Goal: Task Accomplishment & Management: Complete application form

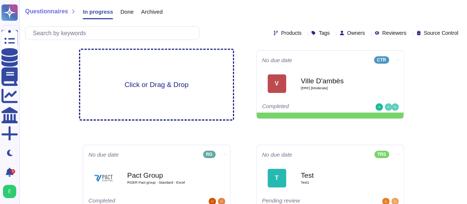
click at [160, 81] on span "Click or Drag & Drop" at bounding box center [157, 84] width 64 height 7
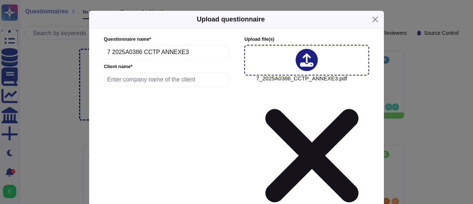
click at [154, 83] on input "text" at bounding box center [166, 79] width 125 height 15
type input "Département [GEOGRAPHIC_DATA]"
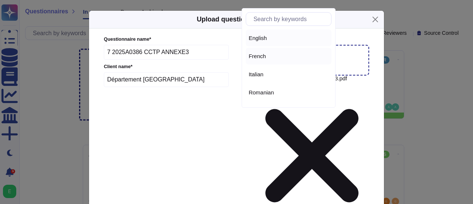
click at [272, 54] on div "French" at bounding box center [289, 56] width 80 height 7
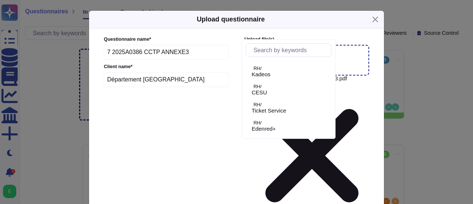
scroll to position [44, 0]
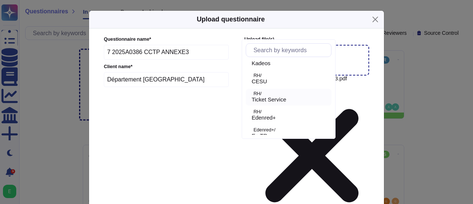
click at [286, 100] on span "Ticket Service" at bounding box center [269, 99] width 35 height 7
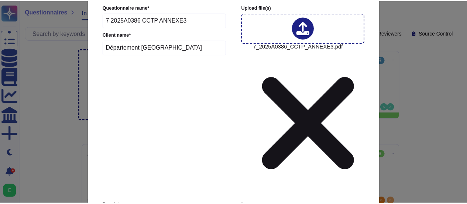
scroll to position [40, 0]
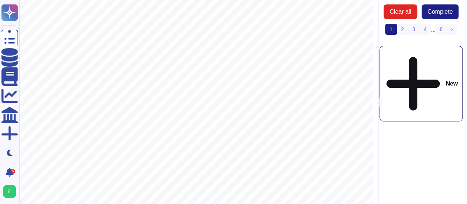
scroll to position [297, 0]
click at [402, 30] on link "2" at bounding box center [403, 29] width 12 height 11
click at [413, 30] on link "3" at bounding box center [414, 29] width 12 height 11
click at [423, 28] on link "4" at bounding box center [419, 29] width 12 height 11
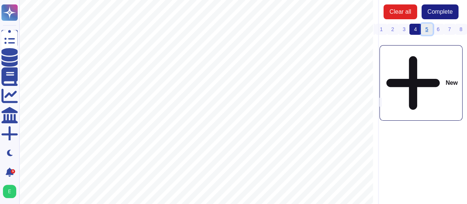
click at [426, 28] on link "5" at bounding box center [427, 29] width 12 height 11
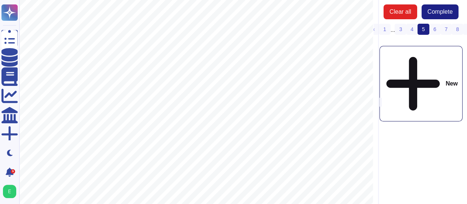
click at [436, 31] on link "6" at bounding box center [435, 29] width 12 height 11
click at [440, 30] on link "7" at bounding box center [441, 29] width 12 height 11
click at [446, 29] on link "8" at bounding box center [447, 29] width 12 height 11
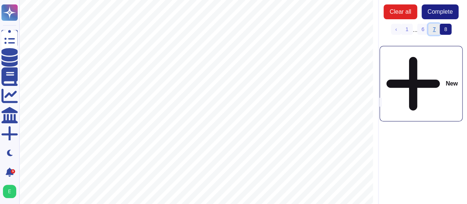
click at [435, 28] on link "7" at bounding box center [435, 29] width 12 height 11
click at [413, 13] on button "Clear all" at bounding box center [401, 11] width 34 height 15
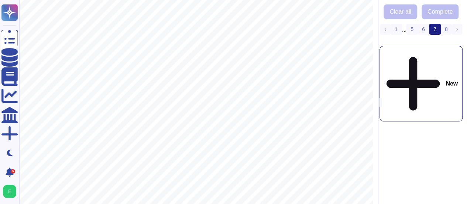
scroll to position [297, 0]
click at [388, 29] on link "‹ Previous" at bounding box center [385, 29] width 11 height 11
click at [389, 28] on link "1" at bounding box center [391, 29] width 12 height 11
click at [418, 55] on div "New" at bounding box center [421, 83] width 83 height 75
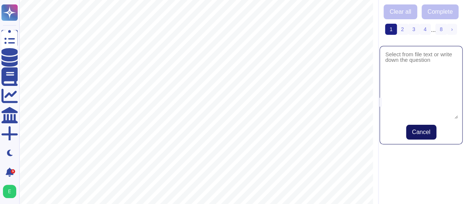
click at [418, 134] on span "Cancel" at bounding box center [421, 132] width 18 height 6
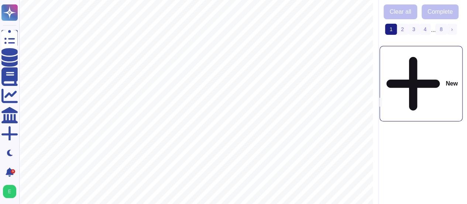
scroll to position [0, 0]
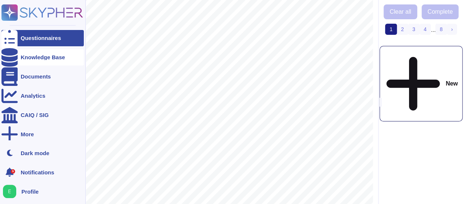
click at [53, 57] on div "Knowledge Base" at bounding box center [43, 57] width 44 height 6
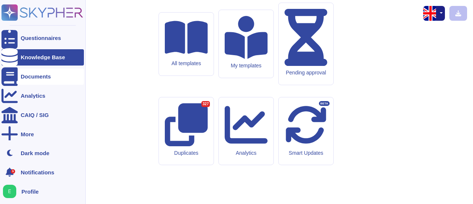
click at [41, 77] on div "Documents" at bounding box center [36, 77] width 30 height 6
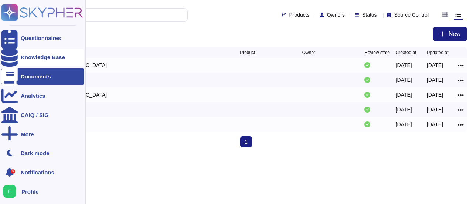
click at [41, 60] on div "Knowledge Base" at bounding box center [42, 57] width 82 height 16
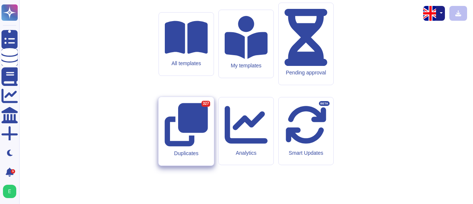
click at [180, 127] on icon at bounding box center [185, 124] width 43 height 43
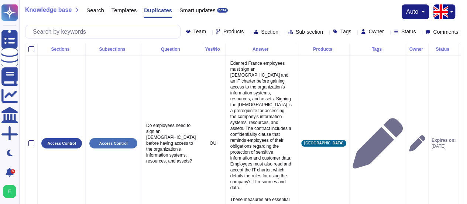
click at [423, 10] on button "auto" at bounding box center [415, 12] width 18 height 6
click at [452, 10] on button "button" at bounding box center [451, 11] width 9 height 15
click at [417, 38] on link "French" at bounding box center [426, 36] width 58 height 9
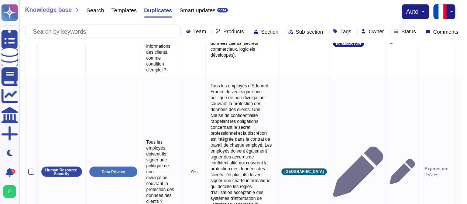
scroll to position [726, 0]
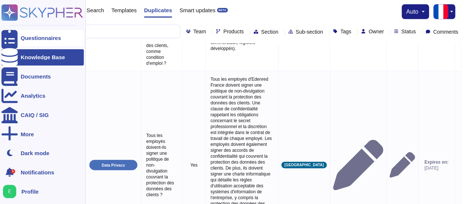
click at [32, 37] on div "Questionnaires" at bounding box center [41, 38] width 40 height 6
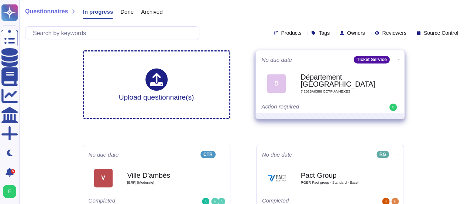
click at [307, 85] on b "Département [GEOGRAPHIC_DATA]" at bounding box center [338, 81] width 75 height 14
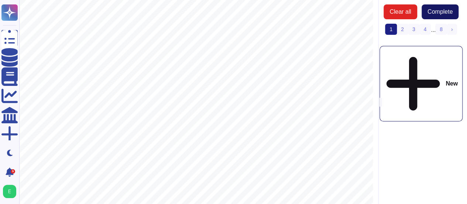
click at [443, 13] on span "Complete" at bounding box center [440, 12] width 25 height 6
click at [402, 26] on link "2" at bounding box center [403, 29] width 12 height 11
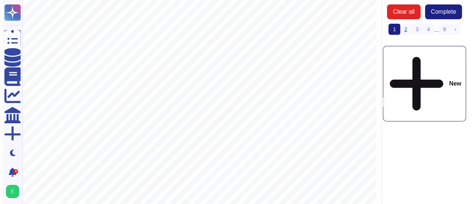
scroll to position [0, 0]
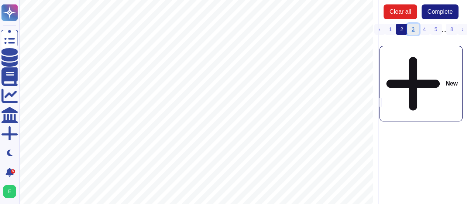
click at [412, 31] on link "3" at bounding box center [414, 29] width 12 height 11
click at [420, 28] on link "4" at bounding box center [419, 29] width 12 height 11
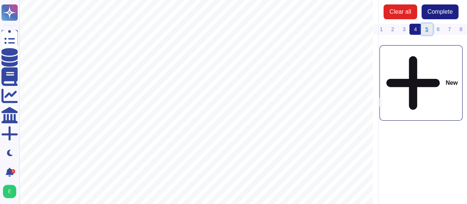
click at [426, 28] on link "5" at bounding box center [427, 29] width 12 height 11
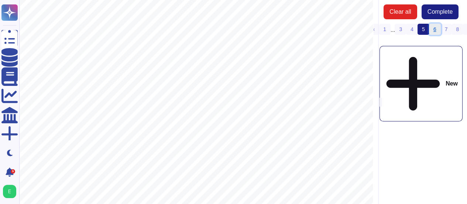
click at [432, 28] on link "6" at bounding box center [435, 29] width 12 height 11
click at [438, 28] on link "7" at bounding box center [441, 29] width 12 height 11
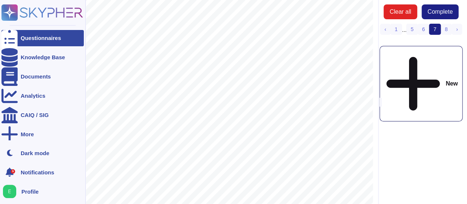
click at [30, 41] on div "Questionnaires" at bounding box center [42, 38] width 82 height 16
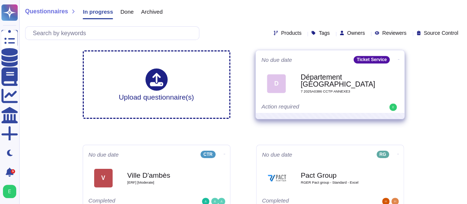
click at [398, 57] on span at bounding box center [398, 59] width 3 height 8
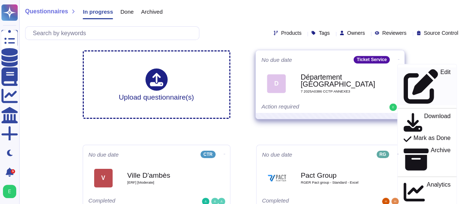
click at [405, 73] on div "Edit" at bounding box center [426, 86] width 47 height 35
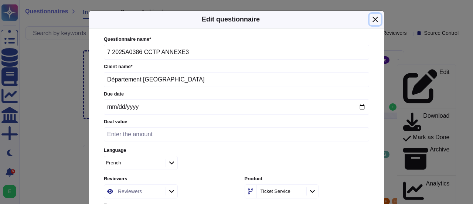
click at [376, 20] on button "Close" at bounding box center [374, 19] width 11 height 11
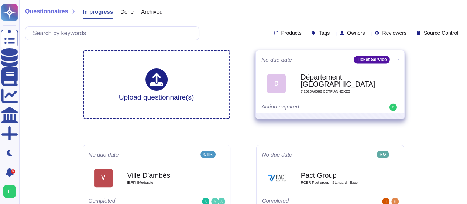
click at [398, 58] on icon at bounding box center [398, 59] width 1 height 2
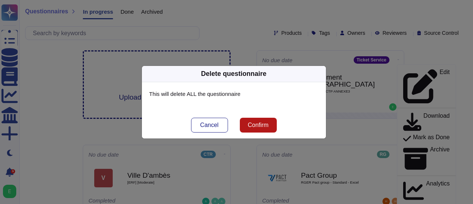
click at [256, 123] on span "Confirm" at bounding box center [258, 125] width 21 height 6
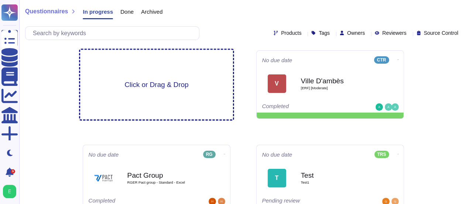
click at [156, 85] on span "Click or Drag & Drop" at bounding box center [157, 84] width 64 height 7
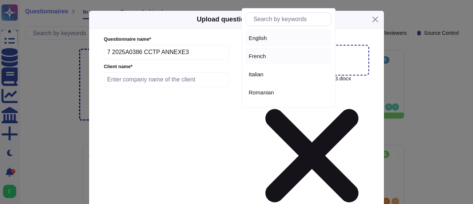
click at [263, 57] on span "French" at bounding box center [257, 56] width 17 height 7
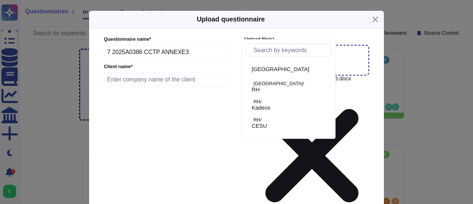
scroll to position [64, 0]
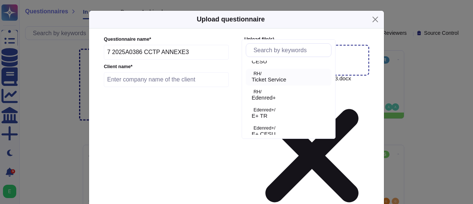
click at [269, 78] on span "Ticket Service" at bounding box center [269, 79] width 35 height 7
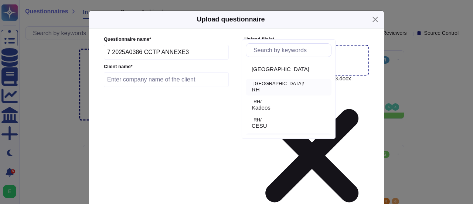
click at [271, 82] on p "[GEOGRAPHIC_DATA]/" at bounding box center [290, 83] width 75 height 5
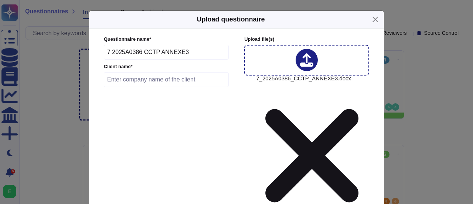
click at [152, 79] on input "text" at bounding box center [166, 79] width 125 height 15
type input "Département [GEOGRAPHIC_DATA]"
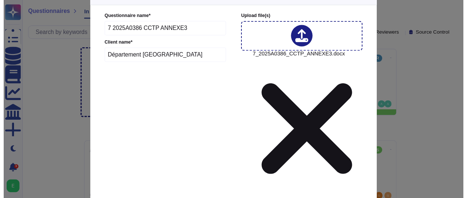
scroll to position [40, 0]
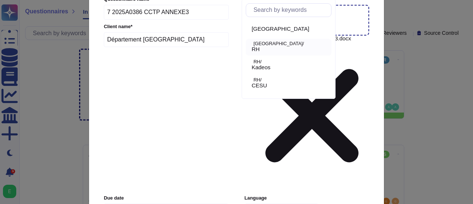
click at [269, 47] on div "RH" at bounding box center [290, 49] width 77 height 7
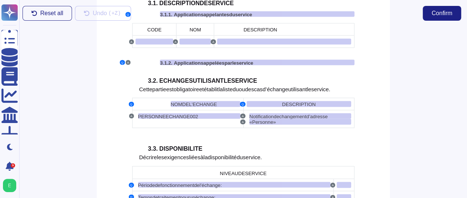
scroll to position [866, 0]
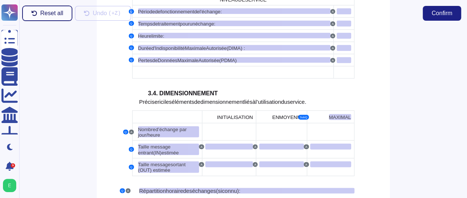
click at [47, 16] on span "Reset all" at bounding box center [51, 13] width 23 height 6
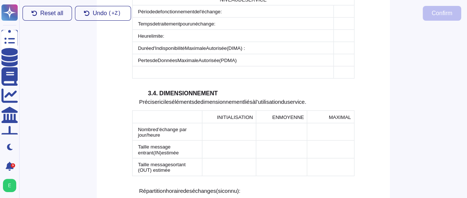
scroll to position [1039, 0]
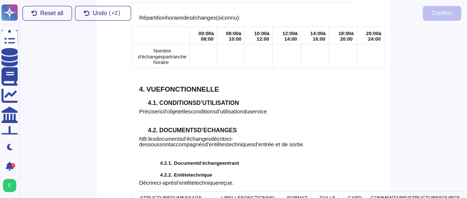
click at [190, 45] on td at bounding box center [203, 56] width 27 height 23
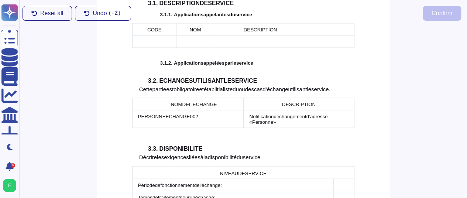
scroll to position [866, 0]
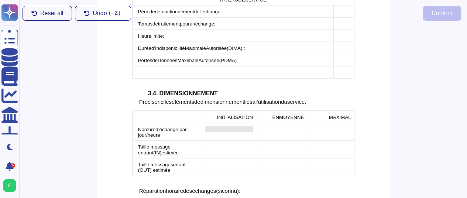
click at [242, 126] on div at bounding box center [229, 129] width 48 height 6
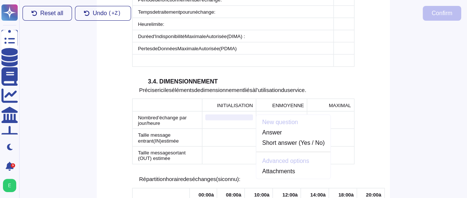
click at [339, 21] on div "Reset all Undo ( +Z) Confirm" at bounding box center [242, 13] width 451 height 27
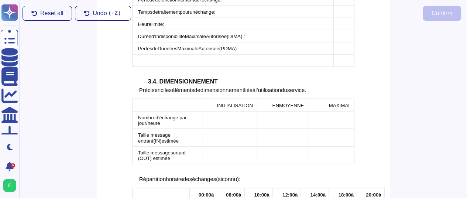
click at [339, 21] on div "Reset all Undo ( +Z) Confirm" at bounding box center [242, 13] width 451 height 27
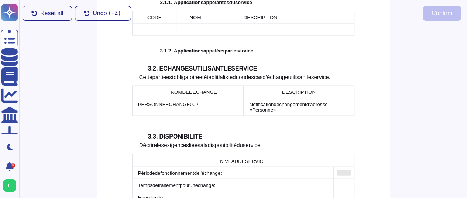
click at [341, 170] on div at bounding box center [344, 173] width 14 height 6
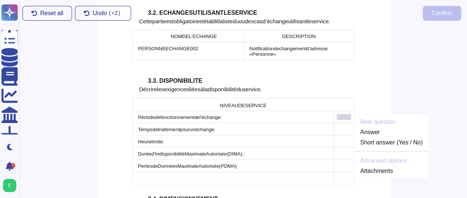
scroll to position [761, 0]
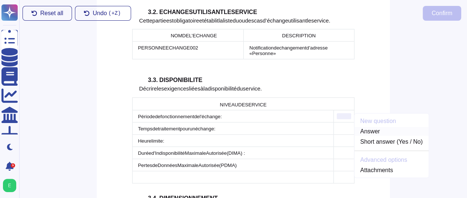
click at [367, 127] on link "Answer" at bounding box center [392, 131] width 74 height 9
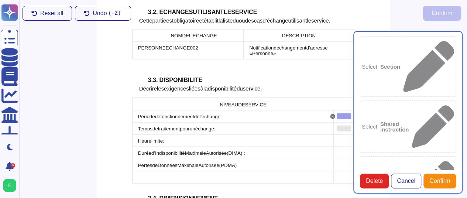
click at [347, 126] on div at bounding box center [344, 129] width 14 height 6
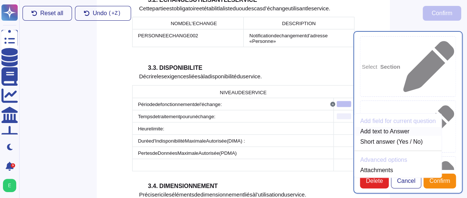
click at [369, 127] on link "Add text to Answer" at bounding box center [399, 131] width 88 height 9
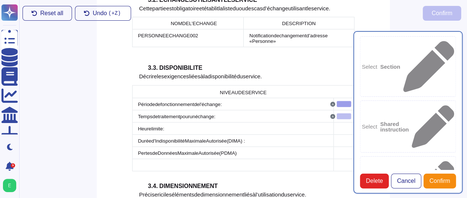
scroll to position [761, 0]
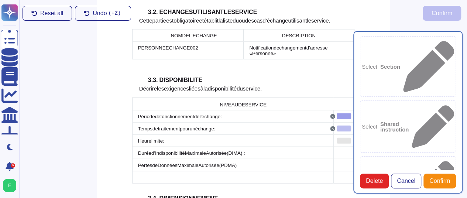
click at [346, 138] on div at bounding box center [344, 141] width 14 height 6
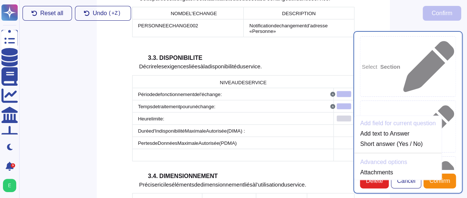
scroll to position [785, 0]
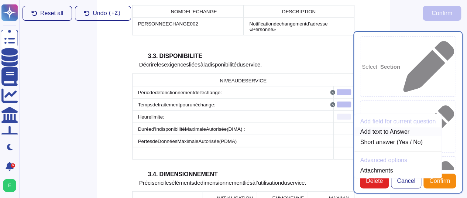
click at [378, 127] on link "Add text to Answer" at bounding box center [399, 131] width 88 height 9
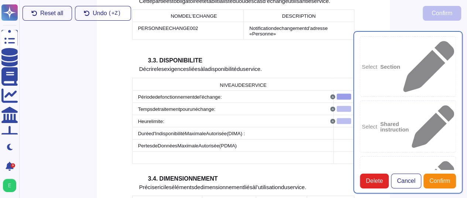
scroll to position [761, 0]
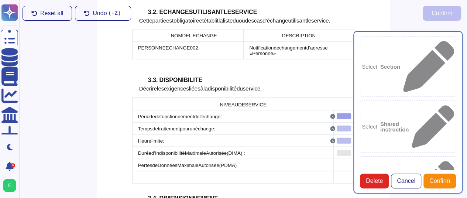
click at [345, 150] on div at bounding box center [344, 153] width 14 height 6
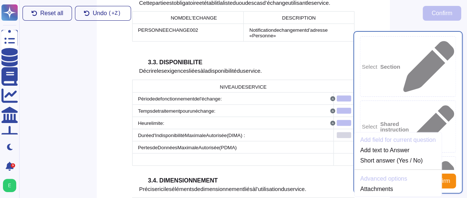
scroll to position [797, 0]
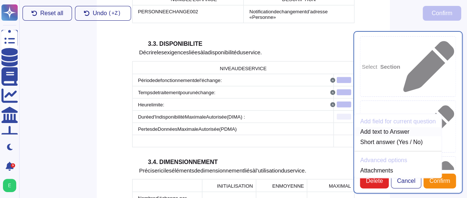
click at [393, 127] on link "Add text to Answer" at bounding box center [399, 131] width 88 height 9
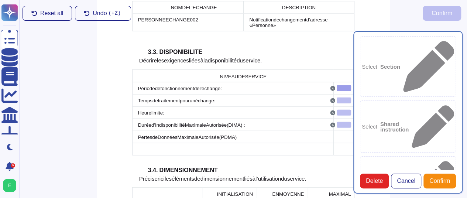
scroll to position [761, 0]
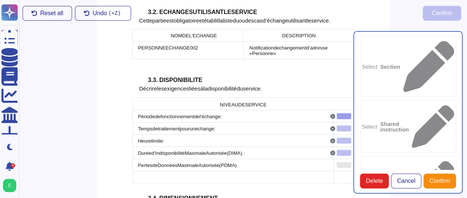
click at [340, 162] on div at bounding box center [344, 165] width 14 height 6
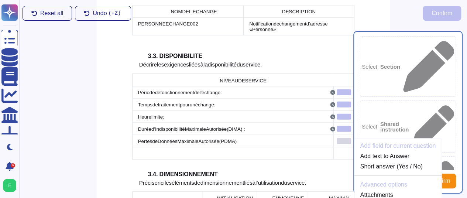
scroll to position [809, 0]
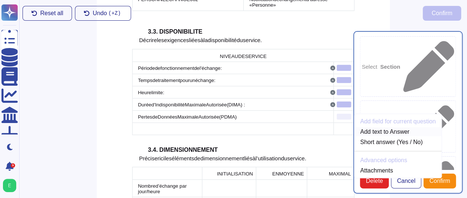
click at [382, 127] on link "Add text to Answer" at bounding box center [399, 131] width 88 height 9
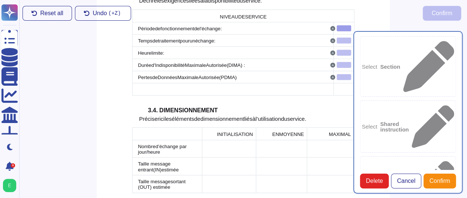
scroll to position [849, 0]
click at [245, 139] on td at bounding box center [229, 148] width 54 height 18
click at [224, 139] on td at bounding box center [229, 148] width 54 height 18
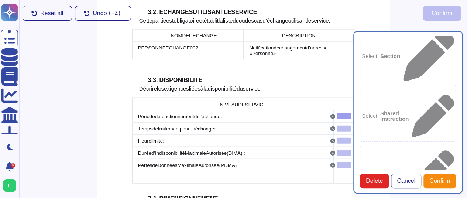
scroll to position [15, 0]
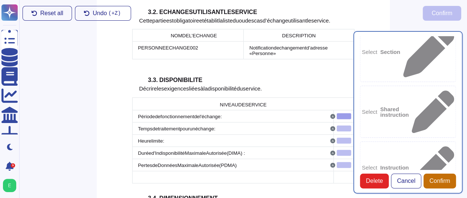
click at [443, 184] on span "Confirm" at bounding box center [440, 181] width 21 height 6
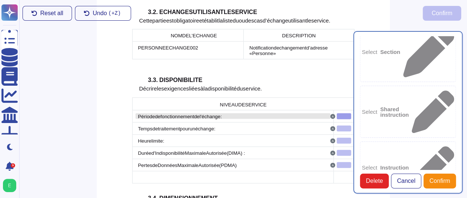
click at [268, 113] on div "Période de fonctionnement de l'échange :" at bounding box center [234, 116] width 192 height 6
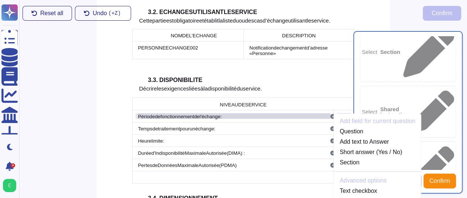
scroll to position [760, 0]
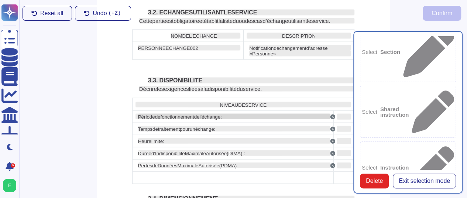
click at [285, 114] on div "Période de fonctionnement de l'échange :" at bounding box center [234, 117] width 192 height 6
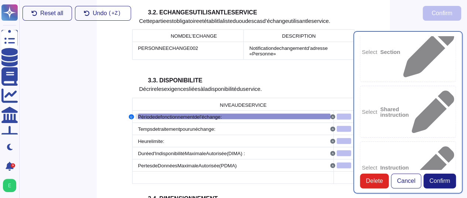
type textarea "Périodedefonctionnementdel'échange:"
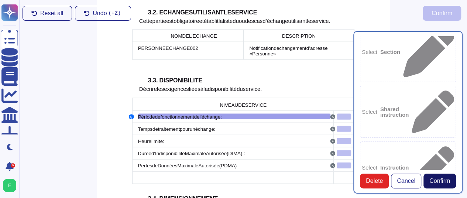
click at [435, 184] on span "Confirm" at bounding box center [440, 181] width 21 height 6
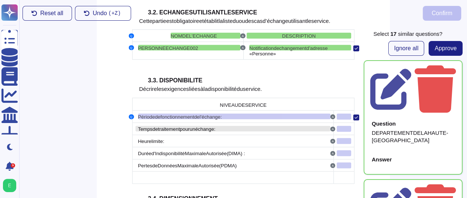
click at [192, 126] on span "un" at bounding box center [193, 129] width 6 height 6
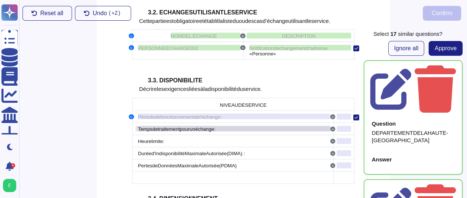
scroll to position [773, 0]
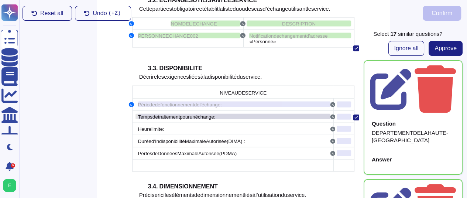
click at [187, 114] on span "pour" at bounding box center [185, 117] width 10 height 6
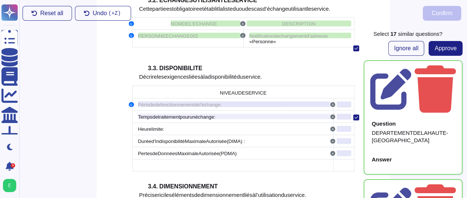
scroll to position [946, 0]
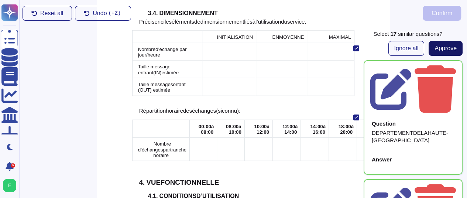
click at [440, 53] on button "Approve" at bounding box center [446, 48] width 34 height 15
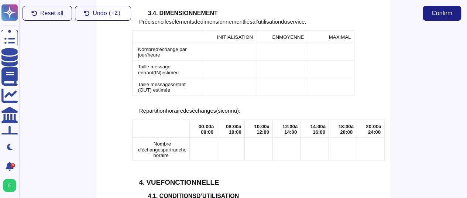
click at [190, 138] on td at bounding box center [203, 149] width 27 height 23
click at [193, 141] on div at bounding box center [203, 144] width 21 height 6
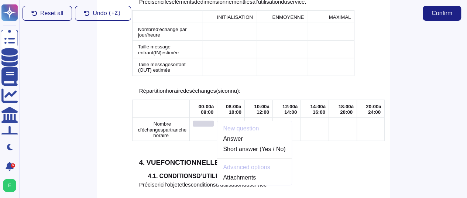
scroll to position [971, 0]
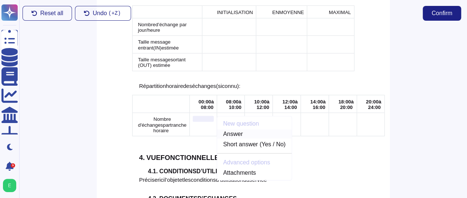
click at [217, 130] on link "Answer" at bounding box center [254, 134] width 74 height 9
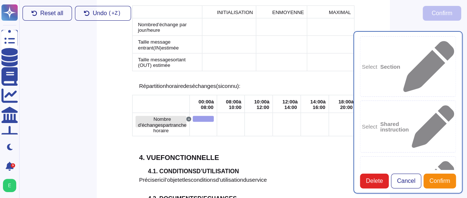
click at [146, 116] on span "Nombre d'échanges" at bounding box center [154, 121] width 33 height 11
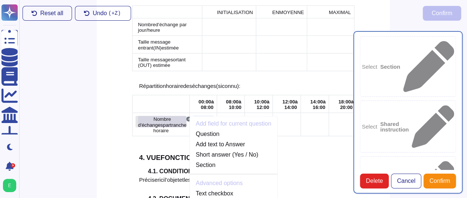
scroll to position [976, 0]
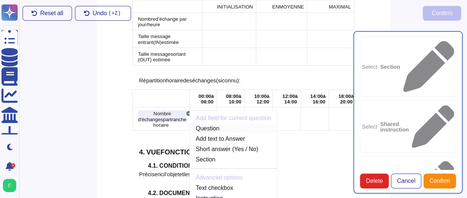
click at [190, 124] on link "Question" at bounding box center [234, 128] width 88 height 9
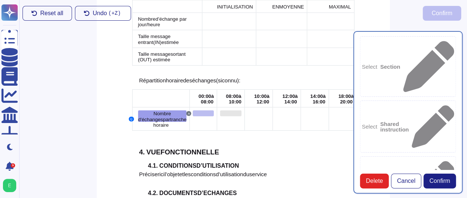
click at [220, 110] on div at bounding box center [230, 113] width 21 height 6
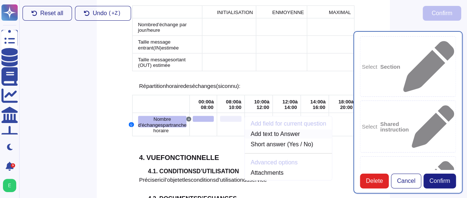
click at [245, 130] on link "Add text to Answer" at bounding box center [289, 134] width 88 height 9
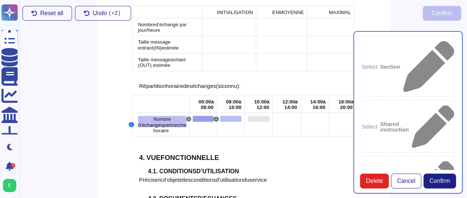
click at [248, 116] on div at bounding box center [259, 119] width 22 height 6
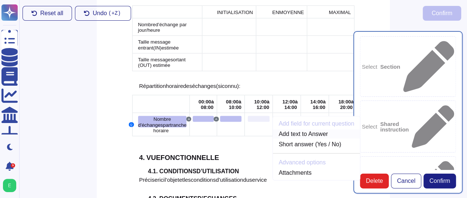
click at [273, 130] on link "Add text to Answer" at bounding box center [317, 134] width 88 height 9
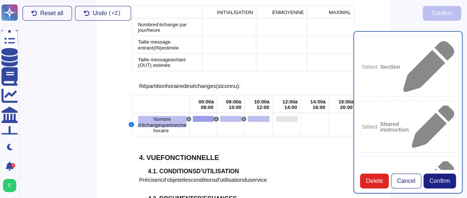
click at [276, 116] on div at bounding box center [287, 119] width 22 height 6
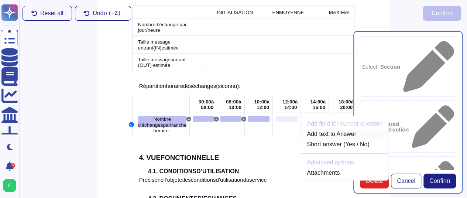
click at [301, 130] on link "Add text to Answer" at bounding box center [345, 134] width 88 height 9
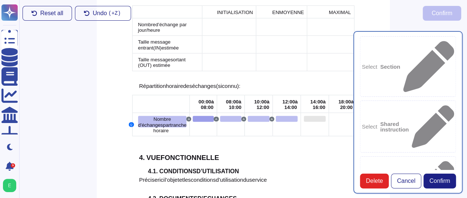
click at [304, 116] on div at bounding box center [315, 119] width 22 height 6
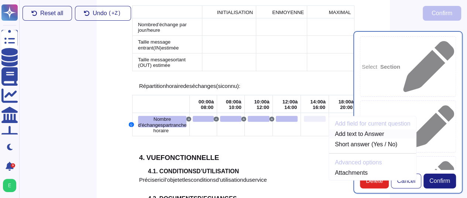
click at [329, 130] on link "Add text to Answer" at bounding box center [373, 134] width 88 height 9
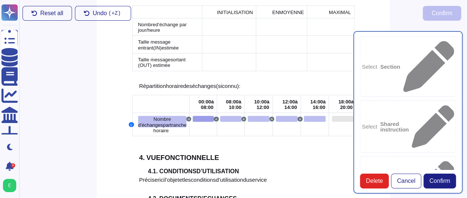
click at [332, 116] on div at bounding box center [343, 119] width 22 height 6
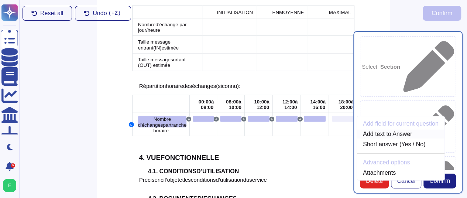
click at [357, 130] on link "Add text to Answer" at bounding box center [401, 134] width 88 height 9
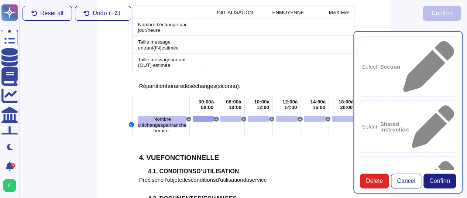
click at [360, 116] on div at bounding box center [370, 119] width 21 height 6
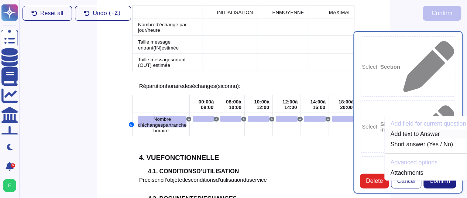
click at [385, 130] on link "Add text to Answer" at bounding box center [429, 134] width 88 height 9
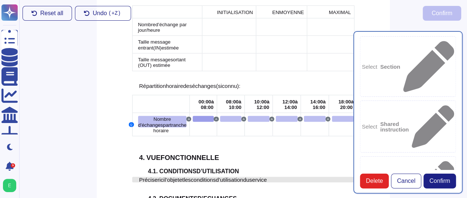
click at [252, 177] on span "service" at bounding box center [258, 180] width 18 height 6
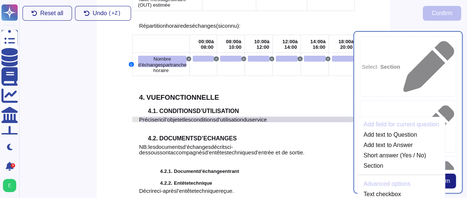
scroll to position [1037, 0]
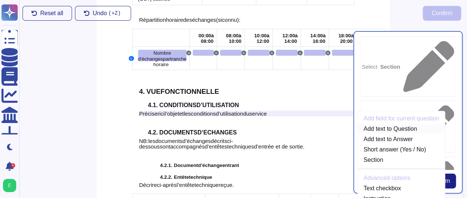
click at [367, 125] on link "Add text to Question" at bounding box center [402, 129] width 88 height 9
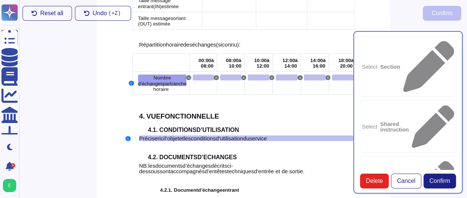
scroll to position [976, 0]
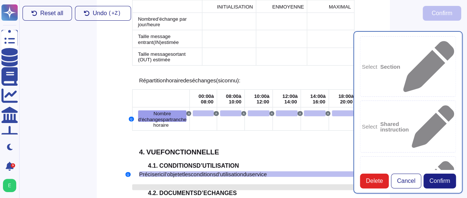
click at [146, 184] on div at bounding box center [243, 187] width 222 height 6
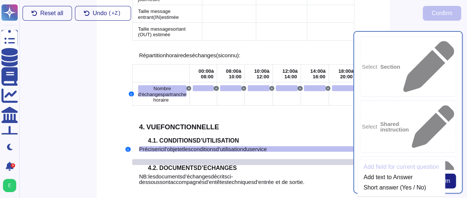
scroll to position [1050, 0]
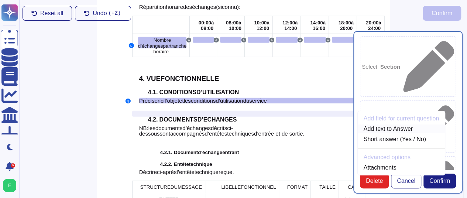
click at [377, 125] on link "Add text to Answer" at bounding box center [402, 129] width 88 height 9
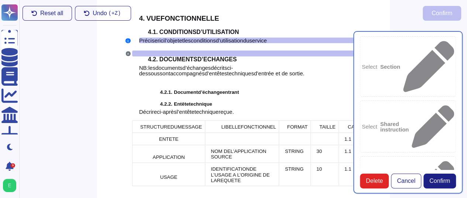
scroll to position [1118, 0]
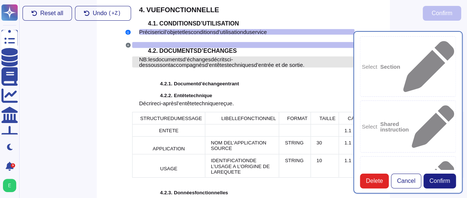
click at [250, 62] on span "techniques" at bounding box center [240, 65] width 27 height 6
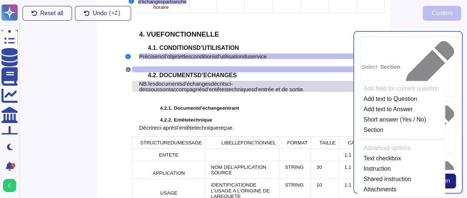
scroll to position [1067, 0]
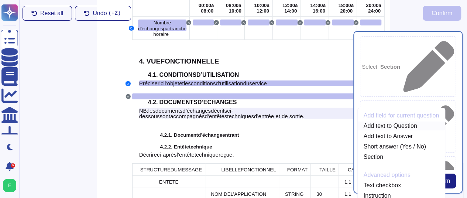
click at [377, 122] on link "Add text to Question" at bounding box center [402, 126] width 88 height 9
type textarea "Nombre d'échanges partranche Précisericil’objetetlesconditionsd’utilisationduse…"
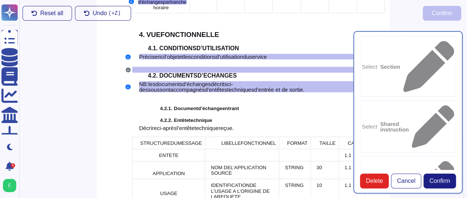
scroll to position [1094, 0]
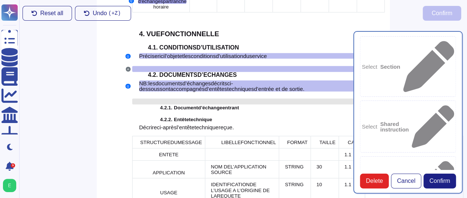
click at [145, 99] on div at bounding box center [243, 102] width 222 height 6
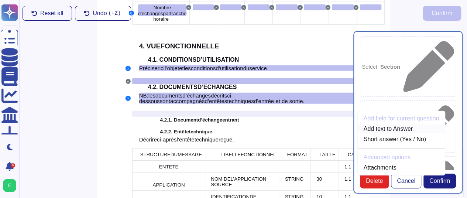
click at [381, 125] on link "Add text to Answer" at bounding box center [402, 129] width 88 height 9
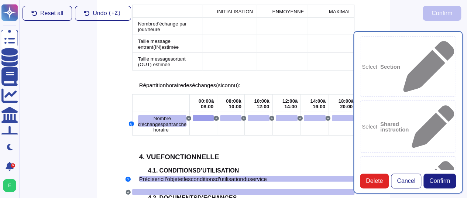
scroll to position [971, 0]
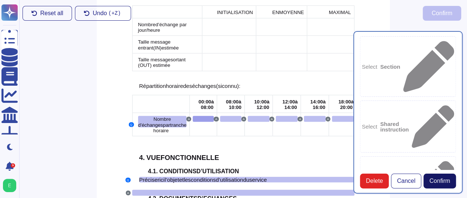
click at [438, 184] on span "Confirm" at bounding box center [440, 181] width 21 height 6
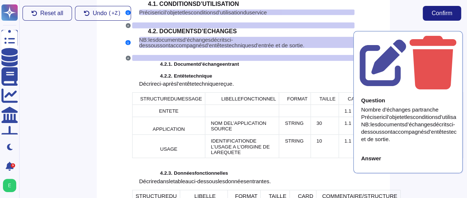
scroll to position [1163, 0]
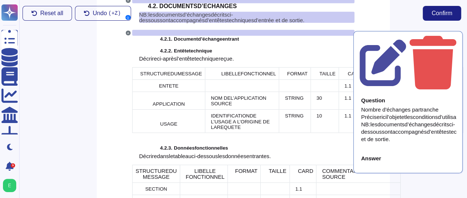
click at [368, 83] on div at bounding box center [414, 86] width 92 height 6
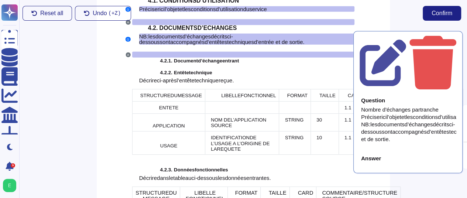
scroll to position [1140, 0]
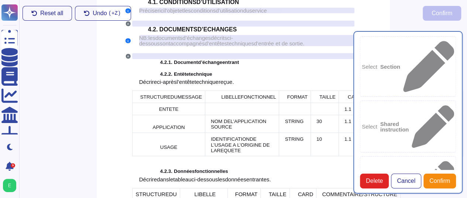
click at [365, 116] on td at bounding box center [414, 124] width 98 height 18
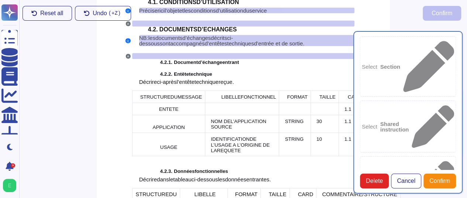
click at [368, 118] on div at bounding box center [414, 121] width 92 height 6
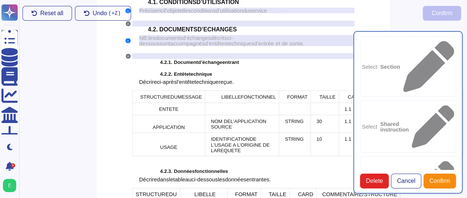
click at [368, 136] on div at bounding box center [414, 139] width 92 height 6
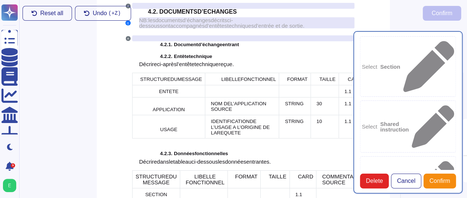
scroll to position [1175, 0]
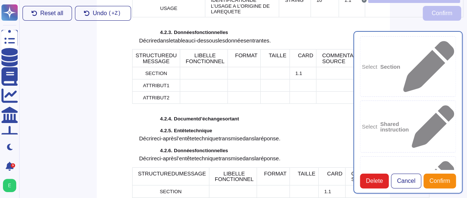
scroll to position [1288, 0]
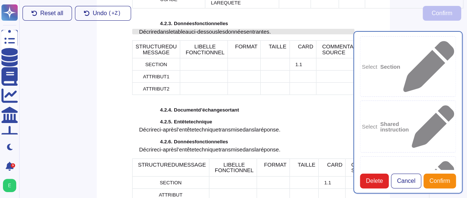
click at [242, 31] on span "données" at bounding box center [235, 31] width 21 height 6
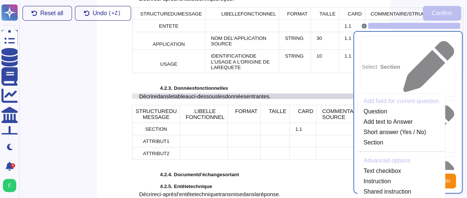
scroll to position [1220, 0]
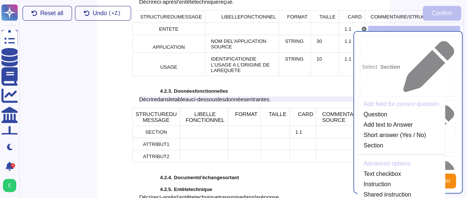
click at [191, 138] on td at bounding box center [204, 132] width 48 height 12
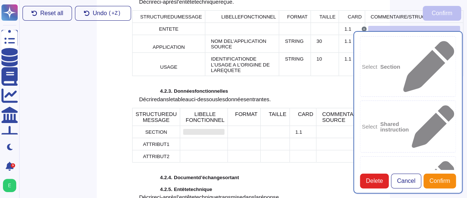
click at [185, 135] on div at bounding box center [203, 132] width 41 height 6
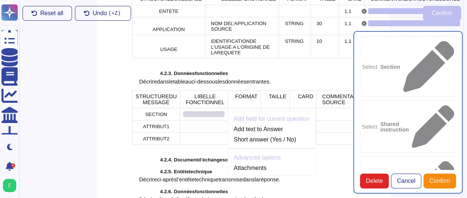
scroll to position [1258, 0]
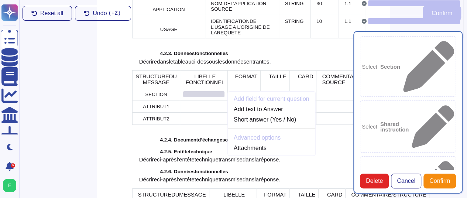
click at [183, 97] on div at bounding box center [203, 94] width 41 height 6
click at [243, 114] on link "Add text to Answer" at bounding box center [272, 109] width 88 height 9
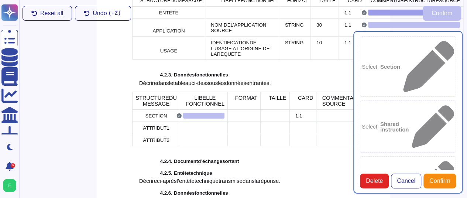
scroll to position [1243, 0]
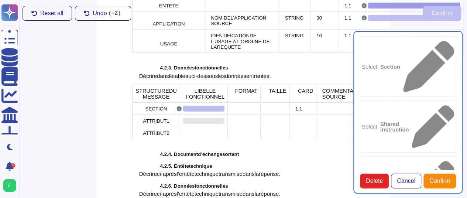
click at [192, 124] on div at bounding box center [203, 121] width 41 height 6
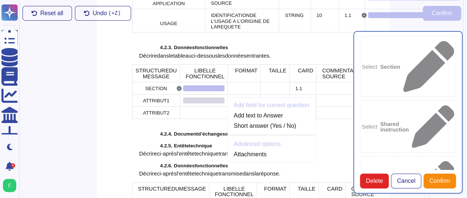
scroll to position [1270, 0]
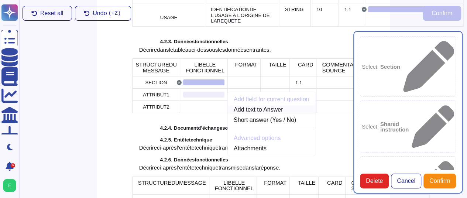
click at [228, 114] on link "Add text to Answer" at bounding box center [272, 109] width 88 height 9
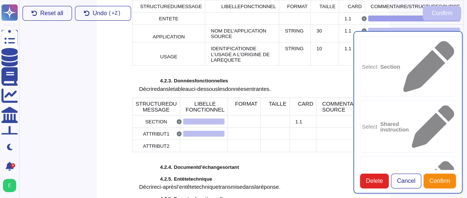
scroll to position [1233, 0]
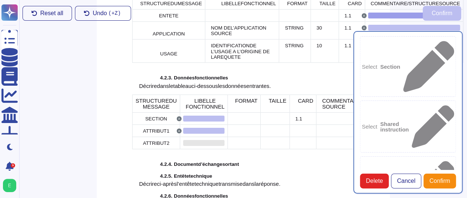
click at [201, 146] on div at bounding box center [203, 143] width 41 height 6
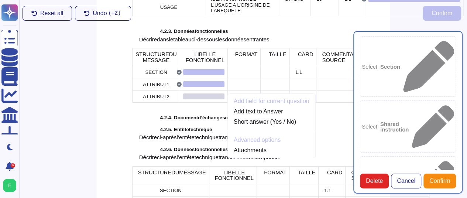
scroll to position [1282, 0]
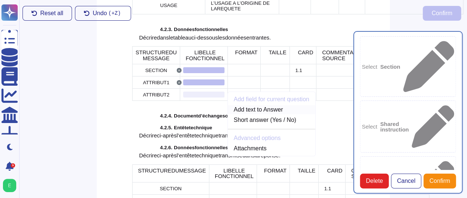
click at [234, 114] on link "Add text to Answer" at bounding box center [272, 109] width 88 height 9
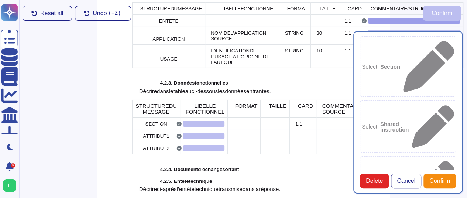
scroll to position [1229, 0]
click at [231, 126] on div at bounding box center [244, 123] width 27 height 6
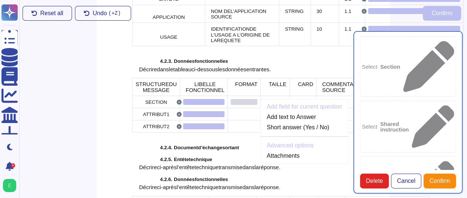
scroll to position [1258, 0]
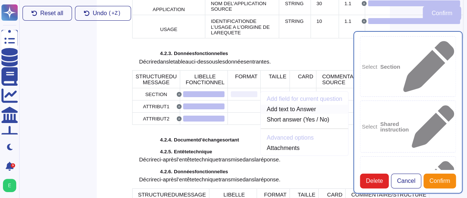
click at [261, 114] on link "Add text to Answer" at bounding box center [305, 109] width 88 height 9
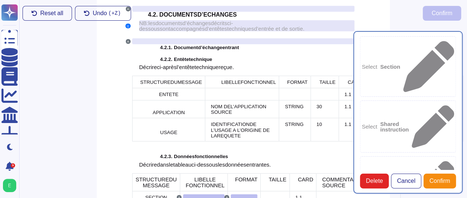
scroll to position [1169, 0]
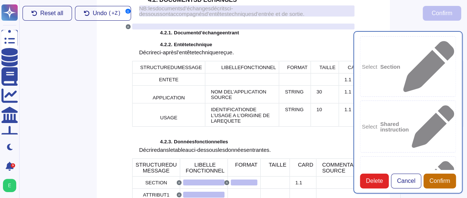
click at [446, 184] on span "Confirm" at bounding box center [440, 181] width 21 height 6
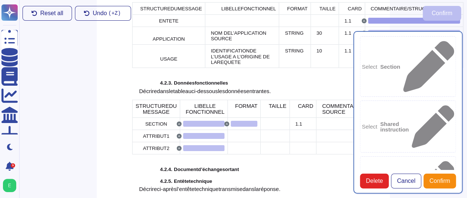
scroll to position [1229, 0]
click at [388, 156] on div "Select Instruction" at bounding box center [408, 182] width 96 height 52
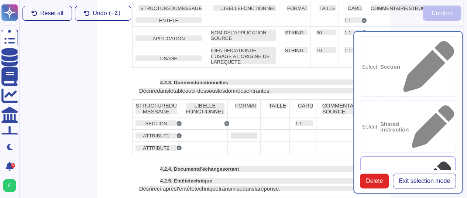
click at [231, 139] on div at bounding box center [244, 136] width 27 height 6
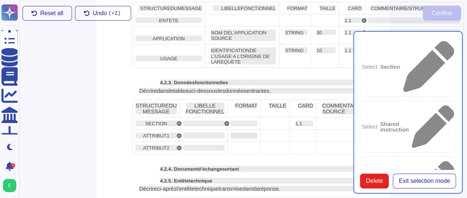
click at [231, 138] on div at bounding box center [244, 136] width 27 height 6
click at [368, 184] on span "Delete" at bounding box center [374, 181] width 17 height 6
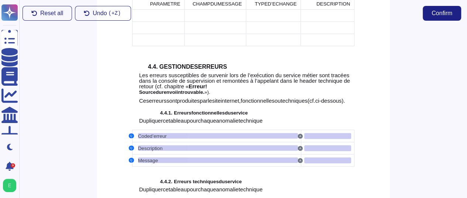
scroll to position [1748, 0]
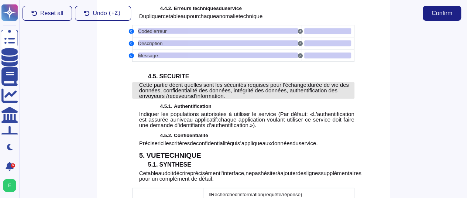
click at [237, 99] on span "durée de vie des données, confidentialité des données, intégrité des données, a…" at bounding box center [244, 90] width 210 height 17
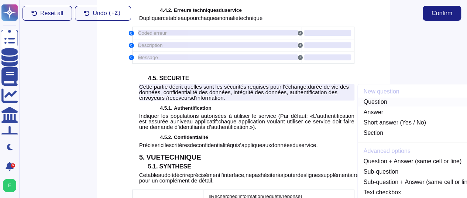
click at [374, 106] on link "Question" at bounding box center [418, 102] width 121 height 9
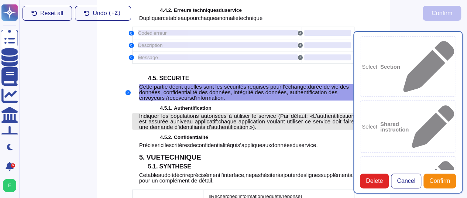
click at [150, 125] on span "L’authentification est assurée au" at bounding box center [246, 119] width 215 height 12
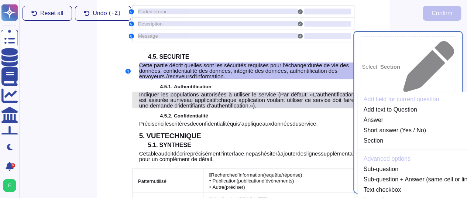
scroll to position [1775, 0]
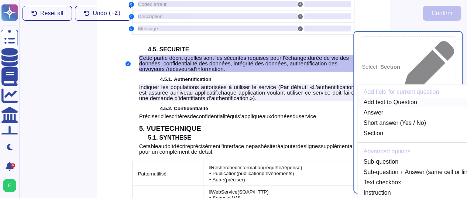
click at [368, 107] on link "Add text to Question" at bounding box center [418, 102] width 121 height 9
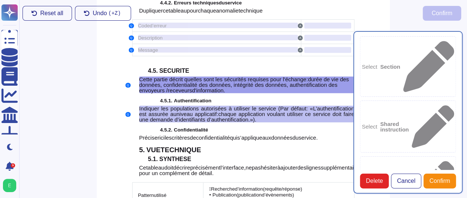
scroll to position [1746, 0]
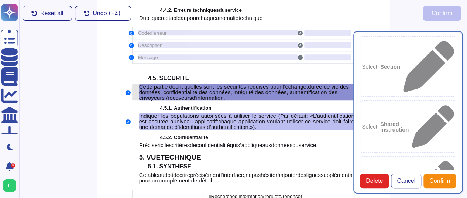
click at [213, 96] on span "durée de vie des données, confidentialité des données, intégrité des données, a…" at bounding box center [244, 92] width 210 height 17
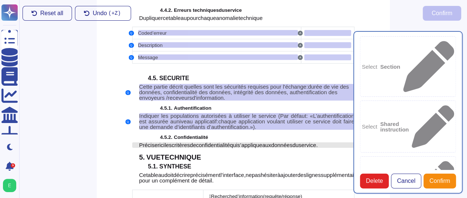
click at [247, 148] on span "s’applique" at bounding box center [250, 145] width 25 height 6
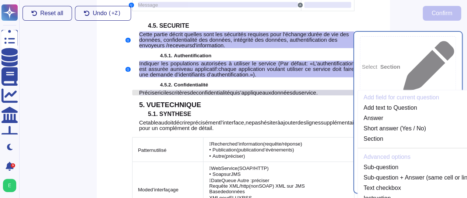
scroll to position [1799, 0]
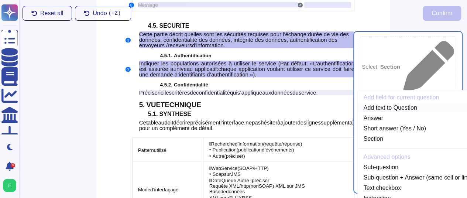
click at [365, 112] on link "Add text to Question" at bounding box center [418, 107] width 121 height 9
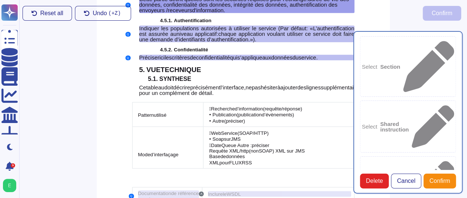
scroll to position [1835, 0]
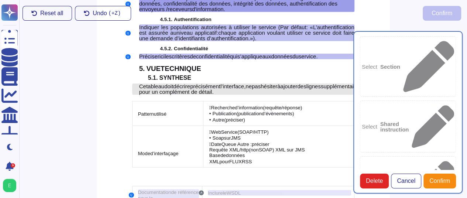
click at [252, 89] on span "ne" at bounding box center [249, 86] width 6 height 6
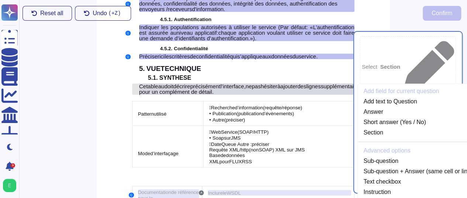
scroll to position [1832, 0]
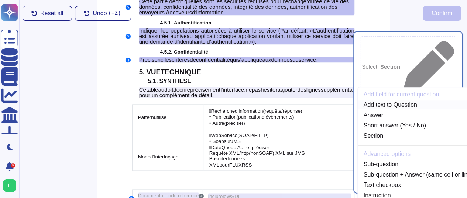
click at [366, 109] on link "Add text to Question" at bounding box center [418, 104] width 121 height 9
type textarea "Cette partie décrit quelles sont les sécurités requises pour l'échange : durée …"
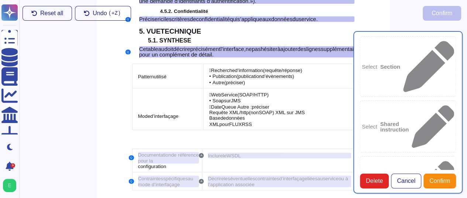
scroll to position [1879, 0]
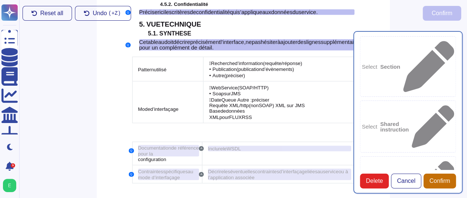
click at [446, 184] on span "Confirm" at bounding box center [440, 181] width 21 height 6
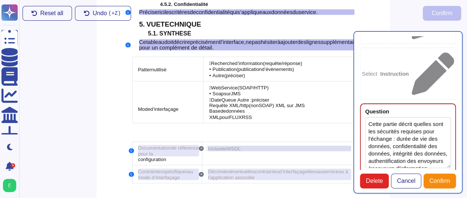
click at [258, 151] on div "Inclure le WSDL" at bounding box center [279, 149] width 143 height 6
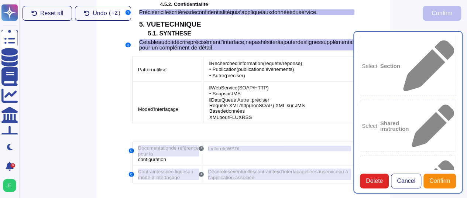
scroll to position [0, 0]
click at [142, 26] on div "Reset all Undo ( +Z) Confirm" at bounding box center [242, 13] width 451 height 27
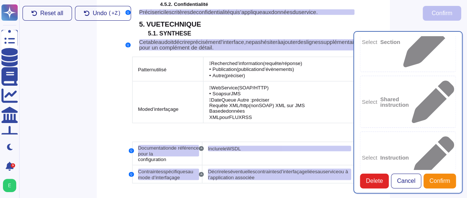
scroll to position [30, 0]
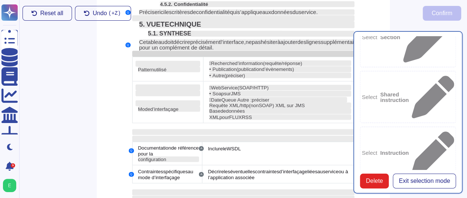
click at [139, 57] on div at bounding box center [243, 54] width 222 height 6
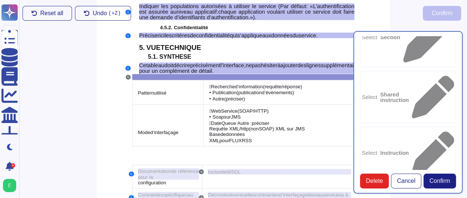
scroll to position [1840, 0]
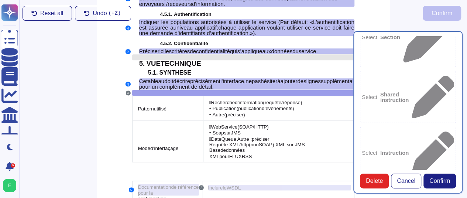
click at [133, 60] on div at bounding box center [243, 57] width 222 height 6
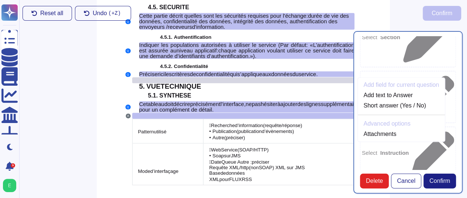
scroll to position [1805, 0]
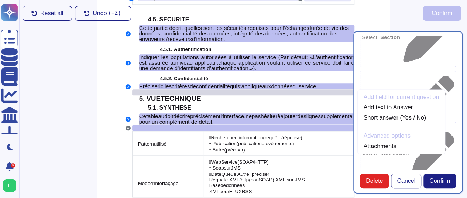
click at [139, 95] on div at bounding box center [243, 92] width 222 height 6
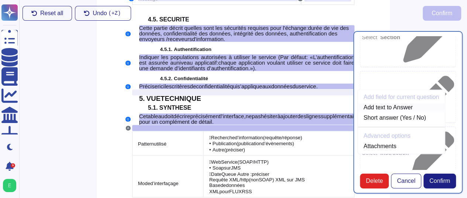
click at [379, 112] on link "Add text to Answer" at bounding box center [402, 107] width 88 height 9
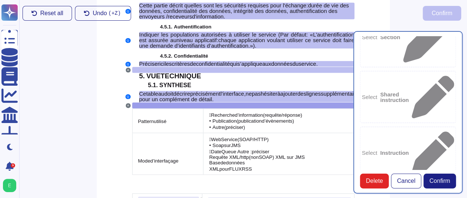
scroll to position [1840, 0]
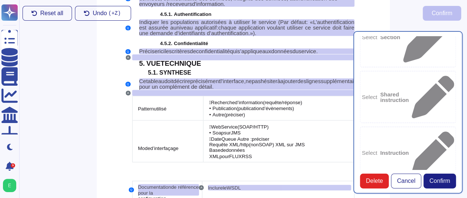
click at [152, 46] on div "4.5.2. Confidentialité" at bounding box center [243, 43] width 222 height 6
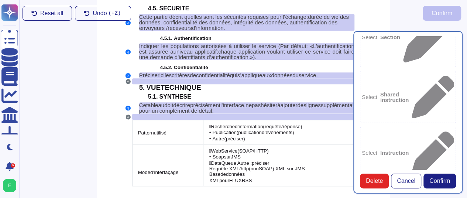
scroll to position [1810, 0]
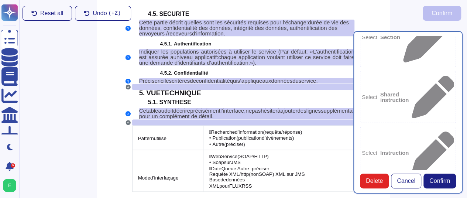
click at [157, 66] on span "chaque application voulant utiliser ce service doit faire une demande d’identif…" at bounding box center [246, 60] width 215 height 12
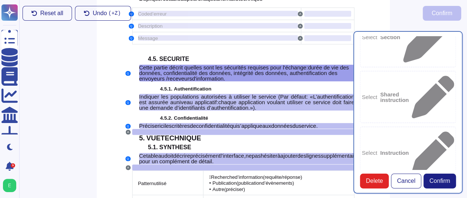
scroll to position [1746, 0]
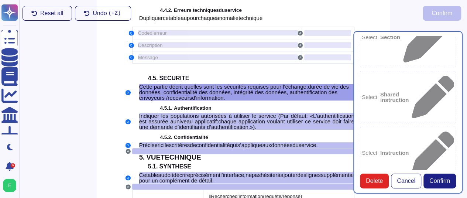
click at [139, 140] on div "4.5.2. Confidentialité" at bounding box center [243, 137] width 222 height 6
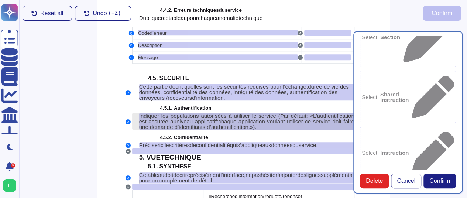
click at [158, 125] on span "L’authentification est assurée au" at bounding box center [246, 119] width 215 height 12
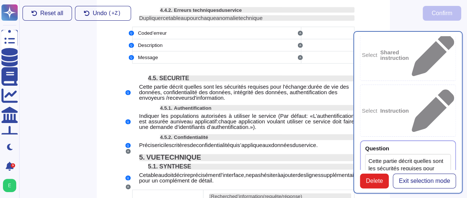
scroll to position [74, 0]
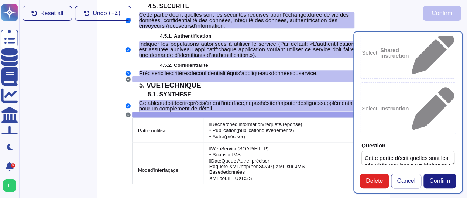
scroll to position [1840, 0]
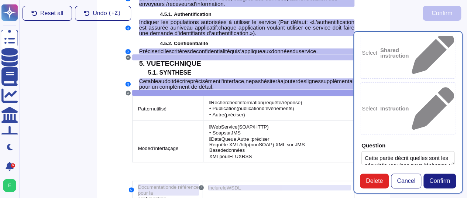
click at [141, 46] on div "4.5.2. Confidentialité" at bounding box center [243, 43] width 222 height 6
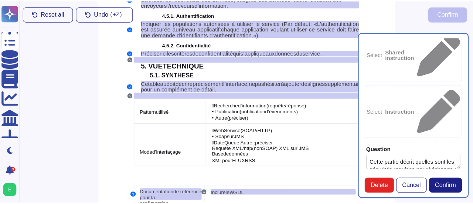
scroll to position [67, 0]
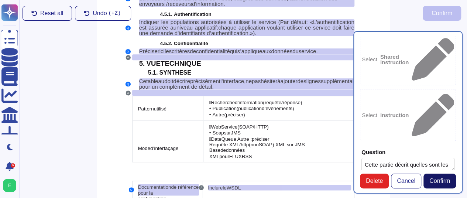
click at [443, 184] on span "Confirm" at bounding box center [440, 181] width 21 height 6
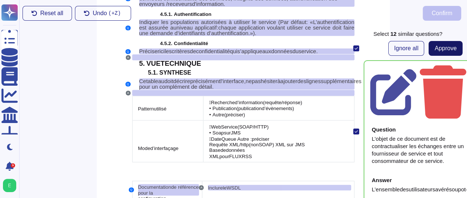
click at [444, 48] on span "Approve" at bounding box center [446, 48] width 22 height 6
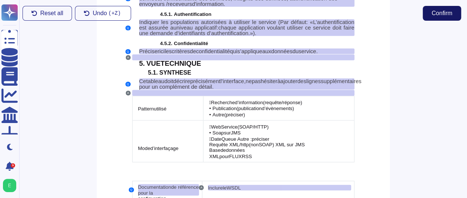
click at [446, 11] on span "Confirm" at bounding box center [442, 13] width 21 height 6
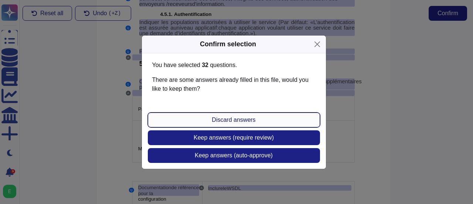
click at [298, 119] on button "Discard answers" at bounding box center [234, 119] width 172 height 15
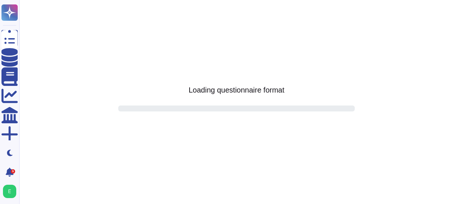
scroll to position [0, 0]
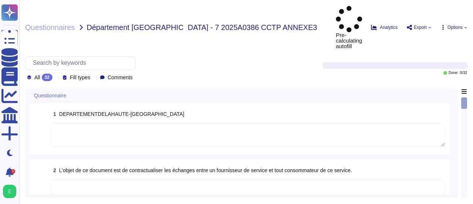
click at [93, 78] on icon at bounding box center [93, 78] width 0 height 0
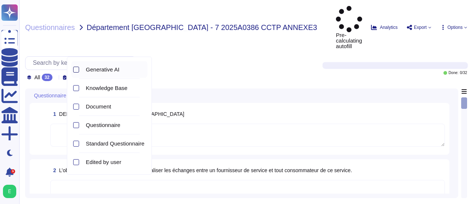
click at [75, 69] on div at bounding box center [76, 70] width 6 height 6
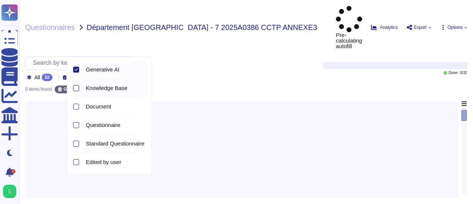
click at [77, 87] on div at bounding box center [76, 88] width 6 height 6
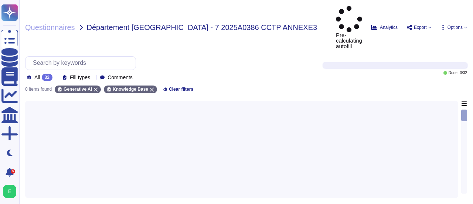
click at [239, 81] on div "0 items found Generative AI Knowledge Base Clear filters" at bounding box center [246, 87] width 442 height 12
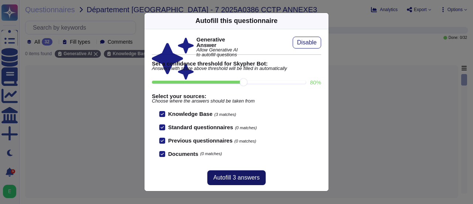
click at [225, 177] on span "Autofill 3 answers" at bounding box center [236, 177] width 46 height 6
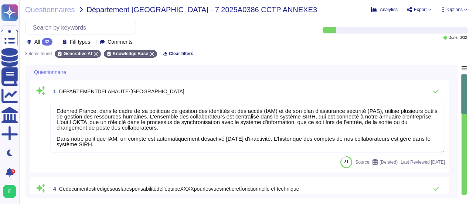
type textarea "Edenred France, dans le cadre de sa politique de gestion des identités et des a…"
type textarea "Tous les documents sensibles et confidentiels doivent être conservés dans des a…"
type textarea "Edenred France recommande à ses collaborateurs d'utiliser des outils tels qu'O3…"
click at [464, 161] on div at bounding box center [463, 134] width 5 height 120
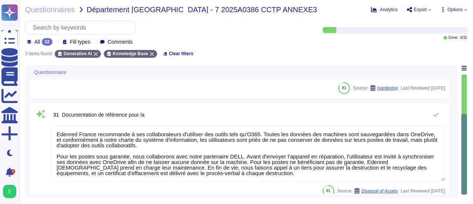
scroll to position [150, 0]
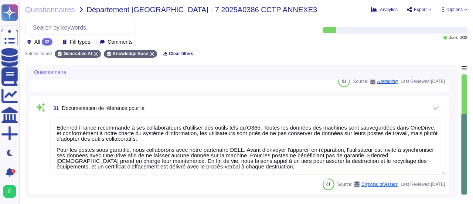
click at [466, 168] on div at bounding box center [464, 154] width 6 height 80
click at [466, 93] on div at bounding box center [463, 134] width 5 height 120
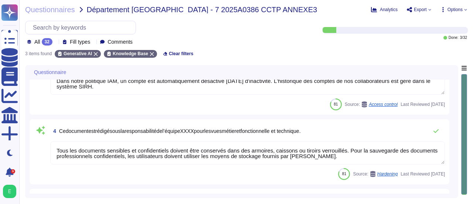
scroll to position [0, 0]
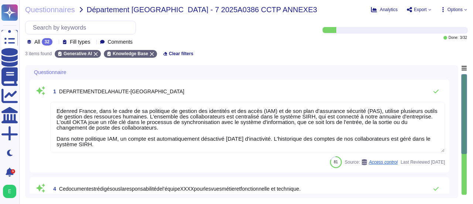
click at [55, 42] on icon at bounding box center [55, 42] width 0 height 0
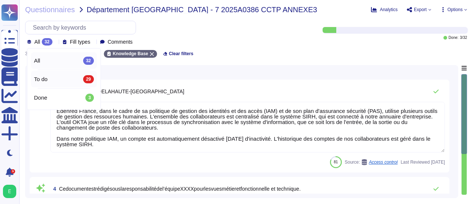
click at [45, 76] on span "To do" at bounding box center [41, 79] width 14 height 7
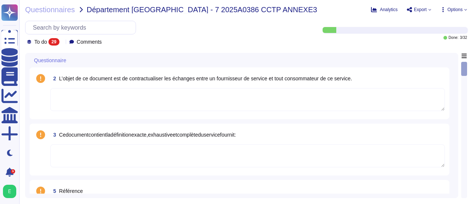
click at [462, 159] on div at bounding box center [463, 129] width 5 height 135
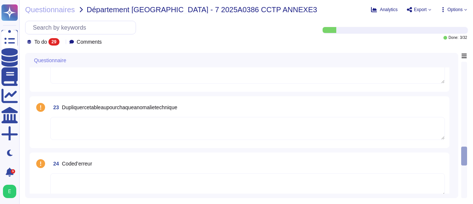
scroll to position [1037, 0]
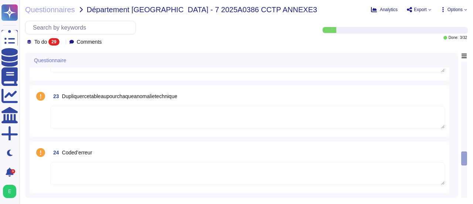
click at [467, 176] on div "Questionnaires Département [GEOGRAPHIC_DATA] - 7 2025A0386 CCTP ANNEXE3 Analyti…" at bounding box center [246, 102] width 454 height 204
click at [465, 136] on div at bounding box center [463, 129] width 5 height 135
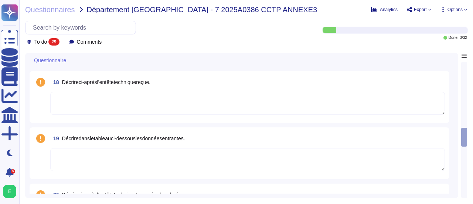
scroll to position [778, 0]
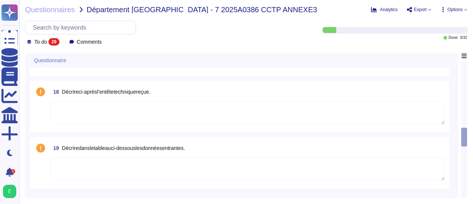
click at [165, 107] on textarea at bounding box center [247, 112] width 395 height 23
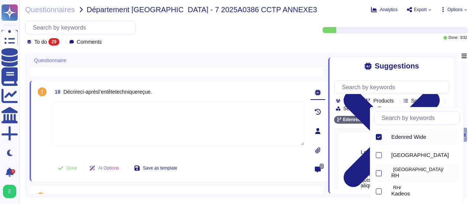
click at [378, 172] on div at bounding box center [379, 173] width 6 height 6
click at [468, 172] on div "Questionnaires Département [GEOGRAPHIC_DATA] - 7 2025A0386 CCTP ANNEXE3 Analyti…" at bounding box center [246, 102] width 454 height 204
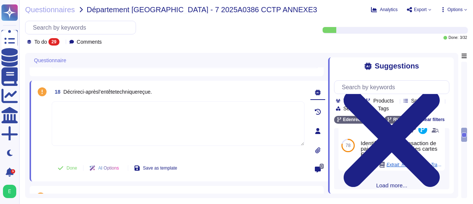
scroll to position [236, 0]
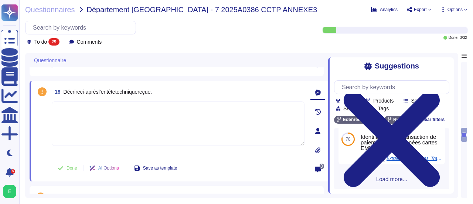
click at [393, 177] on span "Load more..." at bounding box center [391, 179] width 115 height 6
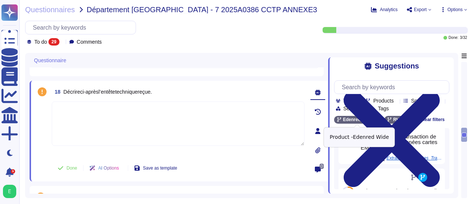
click at [375, 121] on icon at bounding box center [376, 119] width 4 height 4
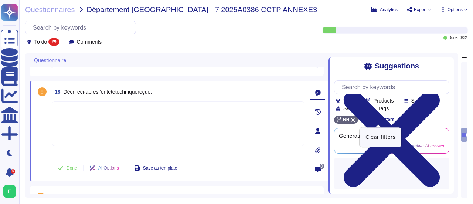
scroll to position [0, 0]
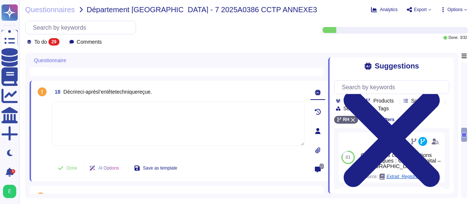
click at [396, 101] on icon at bounding box center [396, 101] width 0 height 0
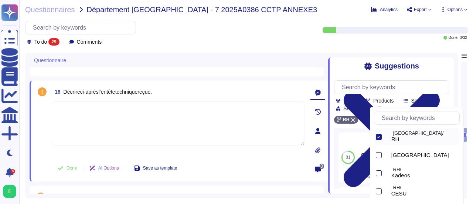
click at [379, 137] on icon at bounding box center [379, 137] width 4 height 4
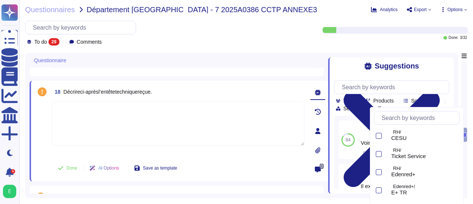
scroll to position [56, 0]
click at [381, 154] on div at bounding box center [379, 153] width 6 height 6
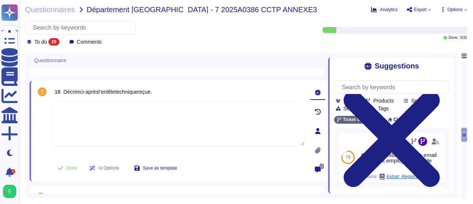
click at [468, 178] on div "Questionnaires Département [GEOGRAPHIC_DATA] - 7 2025A0386 CCTP ANNEXE3 Analyti…" at bounding box center [246, 102] width 454 height 204
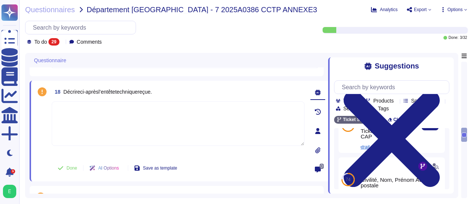
scroll to position [92, 0]
click at [378, 132] on div "Extrait du registre des traitements - Ticket Service® ou CAP" at bounding box center [387, 125] width 52 height 22
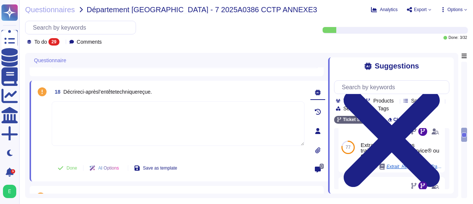
scroll to position [36, 0]
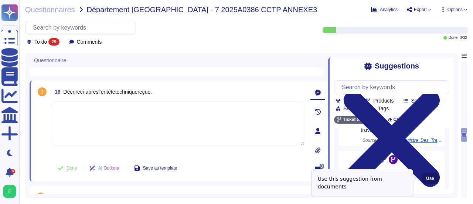
click at [426, 179] on span "Use" at bounding box center [430, 178] width 8 height 4
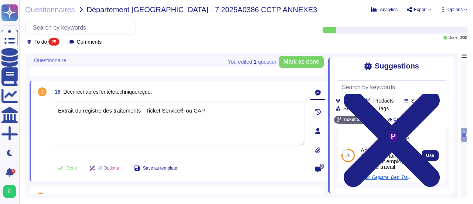
scroll to position [64, 0]
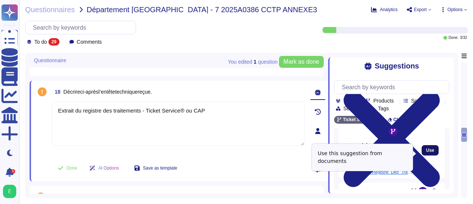
click at [427, 152] on span "Use" at bounding box center [430, 150] width 8 height 4
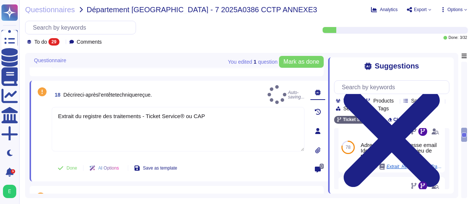
type textarea "Extrait du registre des traitements - Ticket Service® ou CAP Adresse postale Ad…"
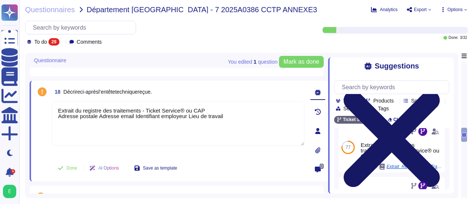
click at [440, 91] on icon at bounding box center [392, 139] width 96 height 96
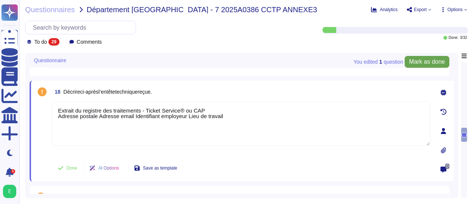
click at [434, 64] on span "Mark as done" at bounding box center [427, 62] width 36 height 6
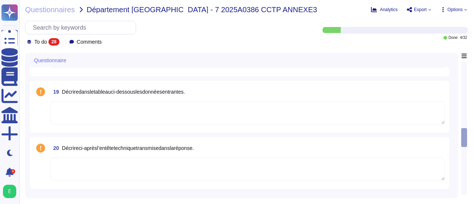
click at [463, 88] on div at bounding box center [463, 128] width 5 height 132
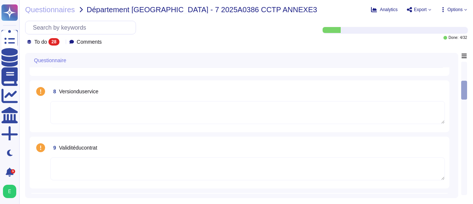
scroll to position [259, 0]
click at [75, 105] on textarea at bounding box center [247, 112] width 395 height 23
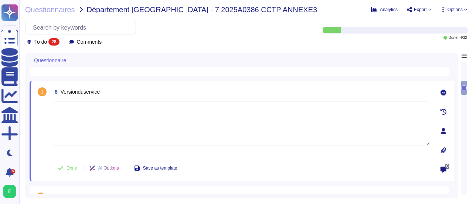
click at [389, 108] on textarea at bounding box center [241, 123] width 378 height 44
click at [442, 90] on icon at bounding box center [443, 92] width 6 height 6
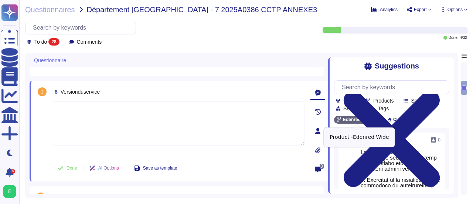
click at [376, 118] on icon at bounding box center [376, 119] width 4 height 4
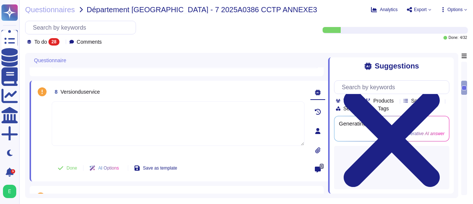
click at [396, 99] on div at bounding box center [396, 101] width 0 height 6
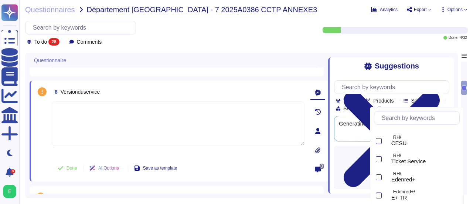
scroll to position [64, 0]
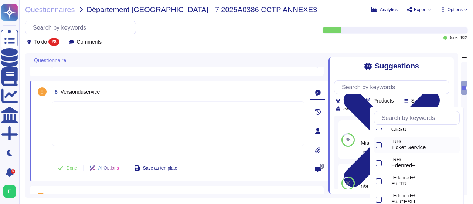
click at [409, 145] on span "Ticket Service" at bounding box center [408, 147] width 35 height 7
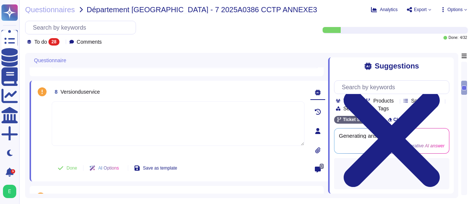
click at [349, 167] on div at bounding box center [391, 173] width 115 height 31
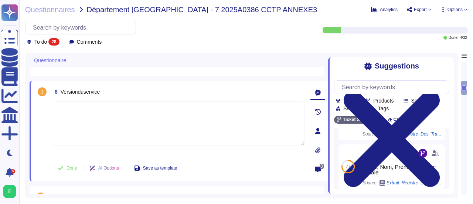
scroll to position [106, 0]
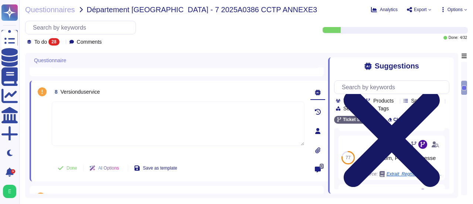
click at [440, 91] on icon at bounding box center [392, 139] width 96 height 96
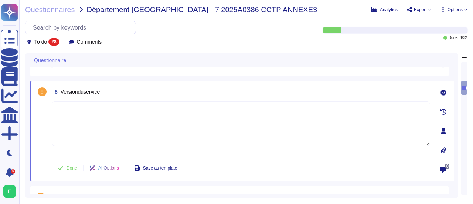
click at [464, 105] on div at bounding box center [463, 128] width 5 height 132
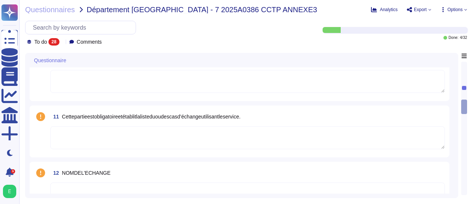
scroll to position [514, 0]
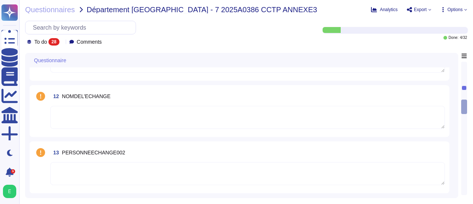
click at [469, 128] on div "Questionnaires Département [GEOGRAPHIC_DATA] - 7 2025A0386 CCTP ANNEXE3 Analyti…" at bounding box center [246, 102] width 454 height 204
click at [465, 142] on div at bounding box center [463, 128] width 5 height 132
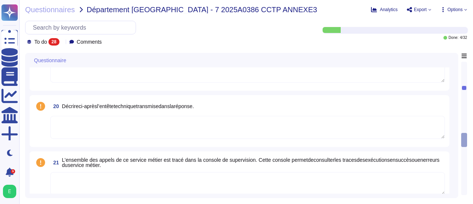
scroll to position [879, 0]
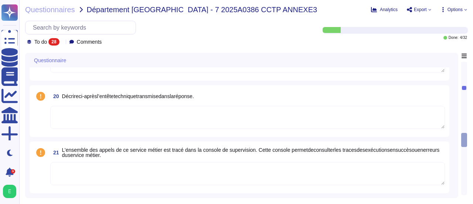
click at [176, 108] on textarea at bounding box center [247, 117] width 395 height 23
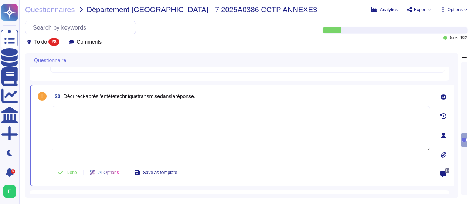
click at [443, 96] on icon at bounding box center [443, 97] width 6 height 6
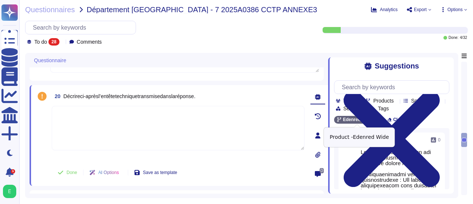
click at [377, 120] on icon at bounding box center [376, 119] width 4 height 4
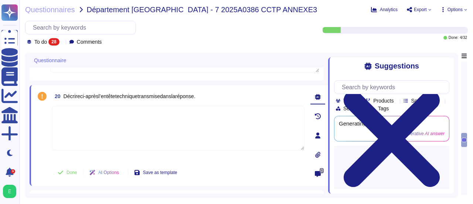
click at [396, 101] on icon at bounding box center [396, 101] width 0 height 0
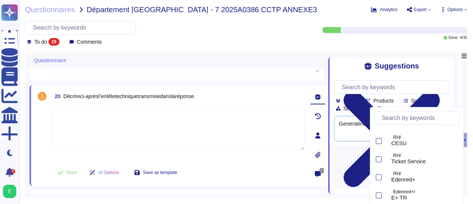
scroll to position [64, 0]
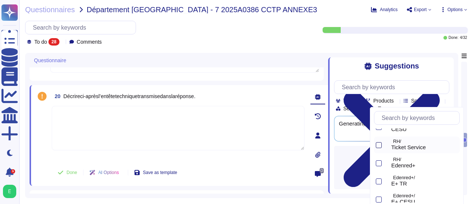
click at [376, 143] on div at bounding box center [379, 145] width 6 height 6
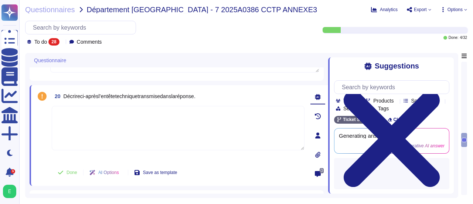
click at [270, 122] on textarea at bounding box center [178, 128] width 253 height 44
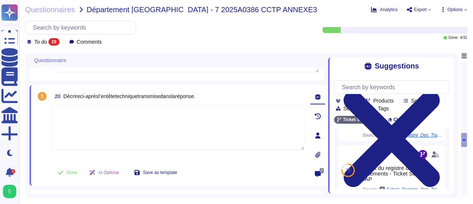
scroll to position [53, 0]
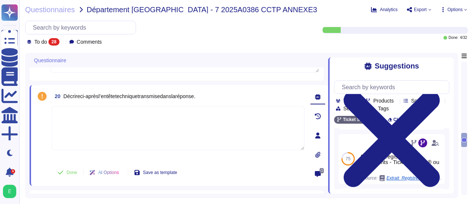
click at [376, 113] on div "Team Products Source type Section Tags Ticket Service Clear filters 75 Adresse …" at bounding box center [391, 132] width 115 height 114
click at [442, 101] on icon at bounding box center [442, 101] width 0 height 0
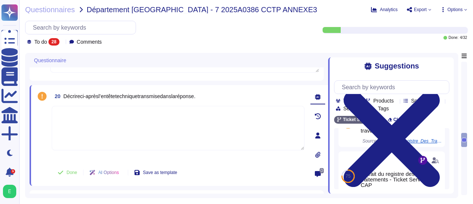
scroll to position [0, 0]
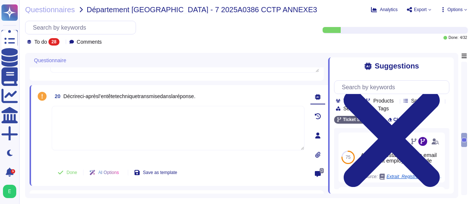
click at [364, 109] on icon at bounding box center [364, 109] width 0 height 0
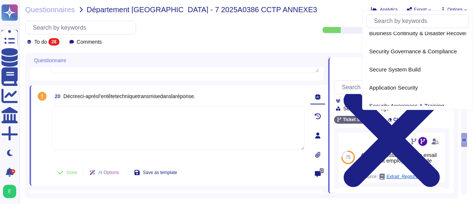
scroll to position [281, 0]
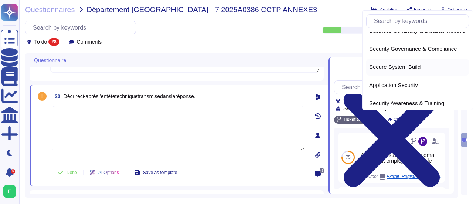
click at [406, 70] on div "Secure System Build" at bounding box center [417, 67] width 103 height 17
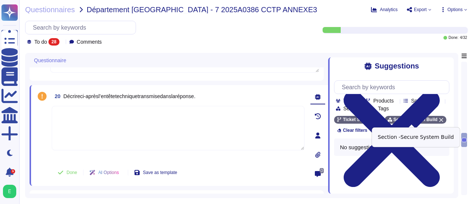
click at [439, 120] on icon at bounding box center [441, 120] width 4 height 4
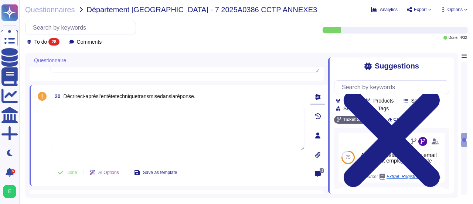
click at [392, 110] on div "Tags" at bounding box center [381, 108] width 21 height 6
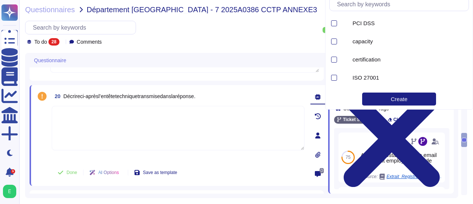
click at [392, 110] on div "Tags" at bounding box center [381, 108] width 21 height 6
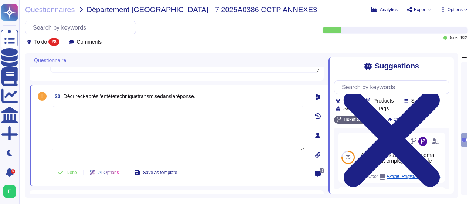
click at [364, 109] on icon at bounding box center [364, 109] width 0 height 0
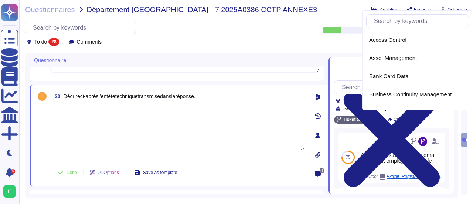
click at [364, 109] on icon at bounding box center [364, 109] width 0 height 0
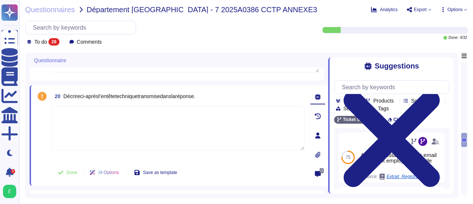
click at [358, 102] on div "Team" at bounding box center [347, 101] width 23 height 6
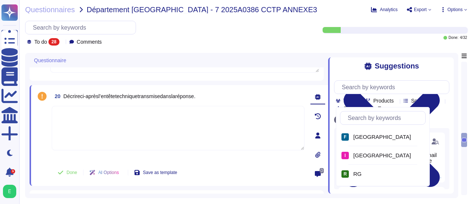
click at [358, 102] on div "Team" at bounding box center [347, 101] width 23 height 6
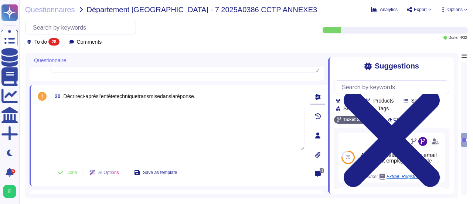
click at [396, 103] on div "Products" at bounding box center [381, 101] width 31 height 6
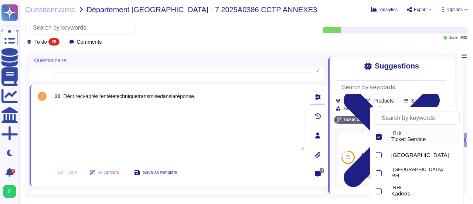
click at [460, 108] on div "RH/ Ticket Service [GEOGRAPHIC_DATA] [GEOGRAPHIC_DATA]/ RH RH/ Kadeos RH/ CESU …" at bounding box center [417, 156] width 94 height 99
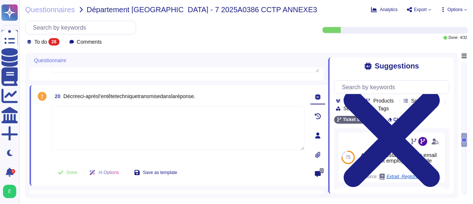
click at [359, 50] on div "Questionnaires Département [GEOGRAPHIC_DATA] - 7 2025A0386 CCTP ANNEXE3 Analyti…" at bounding box center [246, 102] width 454 height 204
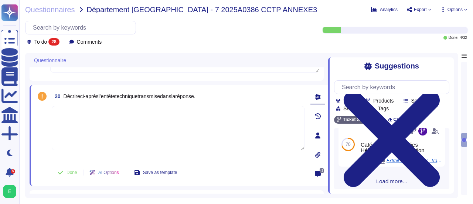
scroll to position [230, 0]
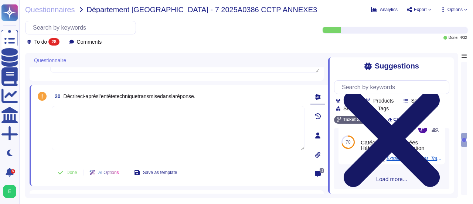
click at [440, 91] on icon at bounding box center [392, 139] width 96 height 96
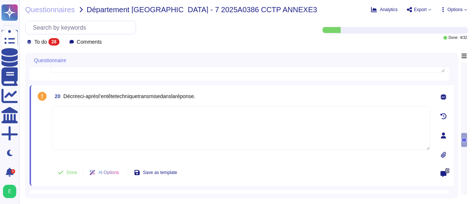
click at [464, 159] on div at bounding box center [463, 128] width 5 height 132
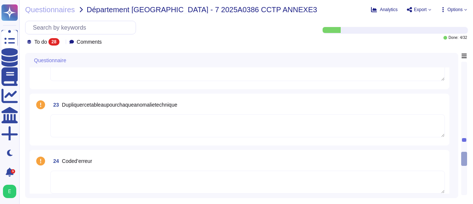
scroll to position [1134, 0]
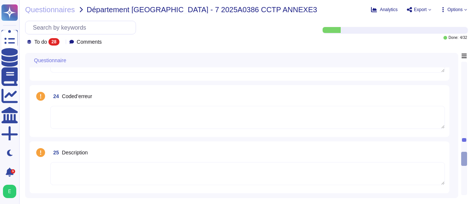
click at [464, 159] on div at bounding box center [464, 158] width 6 height 14
click at [463, 175] on div at bounding box center [463, 128] width 5 height 132
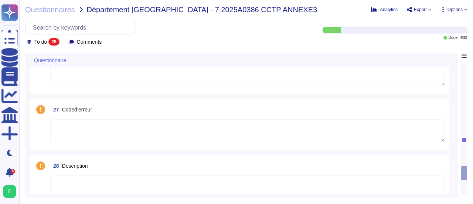
scroll to position [1289, 0]
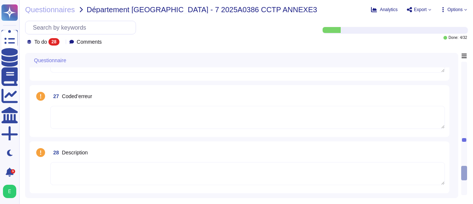
click at [456, 166] on div "Questionnaire 23 Dupliquercetableaupourchaqueanomalietechnique 24 Coded’erreur …" at bounding box center [241, 125] width 433 height 145
drag, startPoint x: 463, startPoint y: 166, endPoint x: 464, endPoint y: 146, distance: 20.0
click at [464, 146] on div at bounding box center [464, 128] width 6 height 133
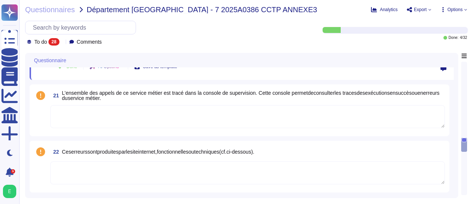
scroll to position [979, 0]
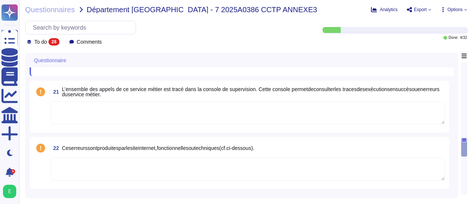
click at [62, 42] on icon at bounding box center [62, 42] width 0 height 0
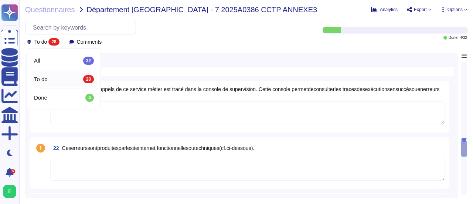
click at [42, 81] on span "To do" at bounding box center [41, 79] width 14 height 7
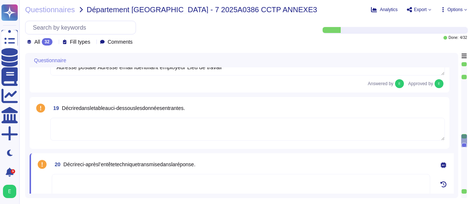
type textarea "Extrait du registre des traitements - Ticket Service® ou CAP Adresse postale Ad…"
click at [464, 100] on div at bounding box center [463, 106] width 5 height 55
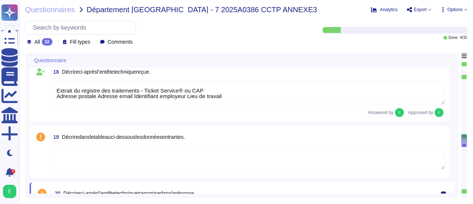
click at [464, 100] on div at bounding box center [463, 106] width 5 height 55
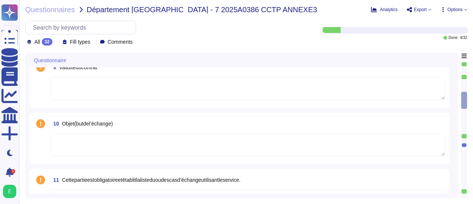
scroll to position [414, 0]
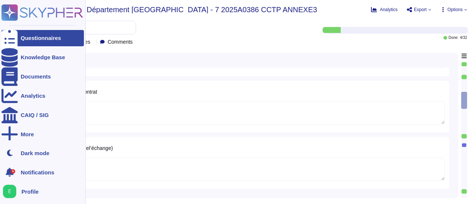
click at [34, 41] on div "Questionnaires" at bounding box center [42, 38] width 82 height 16
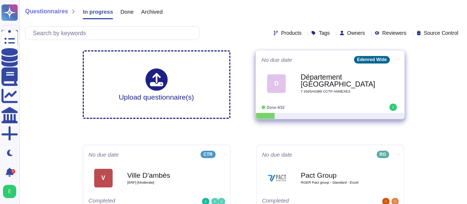
click at [377, 59] on div "Edenred Wide" at bounding box center [372, 59] width 36 height 7
click at [398, 59] on icon at bounding box center [398, 59] width 1 height 2
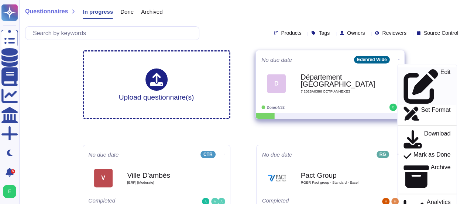
click at [440, 70] on p "Edit" at bounding box center [445, 86] width 10 height 34
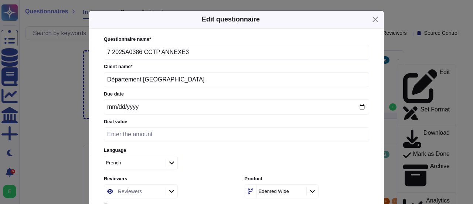
click at [310, 189] on icon at bounding box center [313, 191] width 6 height 6
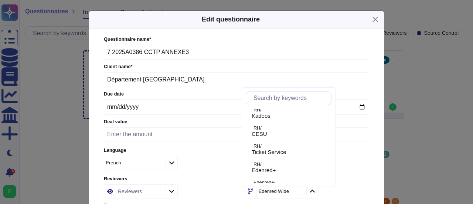
scroll to position [44, 0]
click at [276, 145] on span "Ticket Service" at bounding box center [269, 147] width 35 height 7
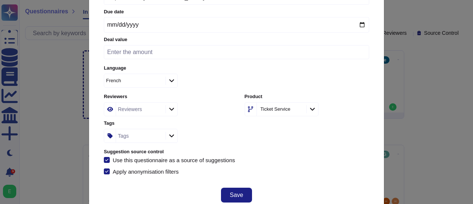
scroll to position [89, 0]
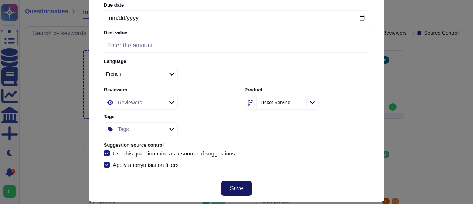
click at [231, 186] on span "Save" at bounding box center [236, 188] width 13 height 6
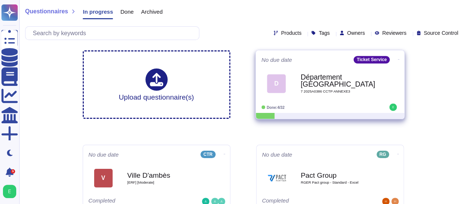
click at [330, 97] on div "Département [GEOGRAPHIC_DATA] 7 2025A0386 CCTP ANNEXE3" at bounding box center [338, 83] width 75 height 30
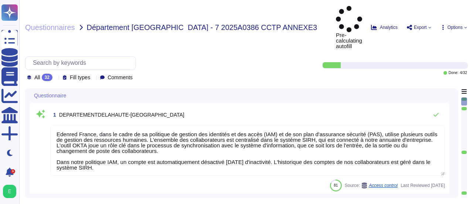
type textarea "Edenred France, dans le cadre de sa politique de gestion des identités et des a…"
type textarea "Tous les documents sensibles et confidentiels doivent être conservés dans des a…"
click at [467, 26] on icon at bounding box center [465, 27] width 3 height 3
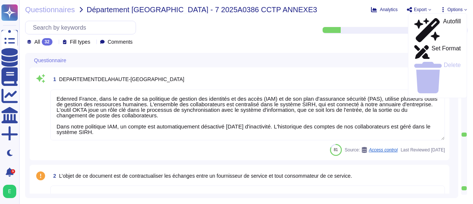
click at [462, 153] on div at bounding box center [463, 161] width 5 height 50
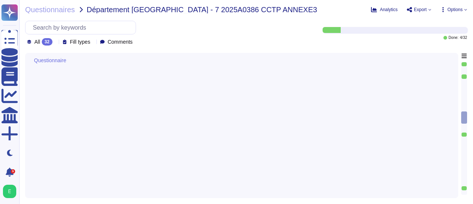
type textarea "Extrait du registre des traitements - Ticket Service® ou CAP Adresse postale Ad…"
type textarea "Edenred France recommande à ses collaborateurs d'utiliser des outils tels qu'O3…"
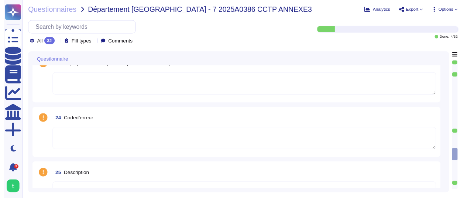
scroll to position [1203, 0]
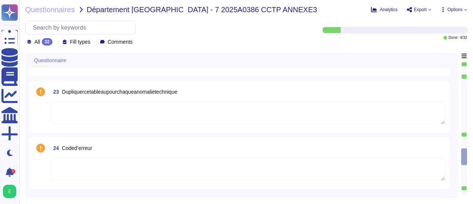
click at [469, 174] on div "Questionnaires Département [GEOGRAPHIC_DATA] - 7 2025A0386 CCTP ANNEXE3 Analyti…" at bounding box center [246, 102] width 454 height 204
click at [465, 9] on icon at bounding box center [465, 9] width 3 height 3
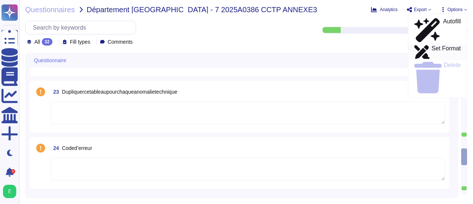
click at [432, 45] on p "Set Format" at bounding box center [446, 51] width 29 height 13
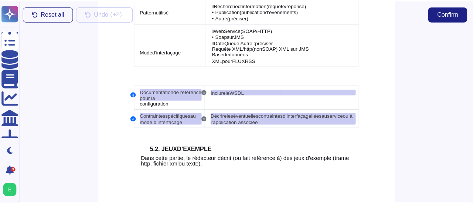
scroll to position [1769, 0]
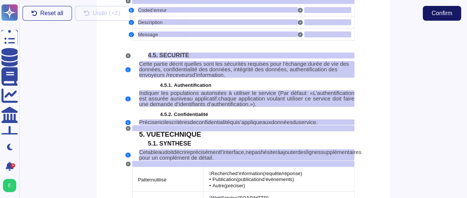
click at [432, 12] on span "Confirm" at bounding box center [442, 13] width 21 height 6
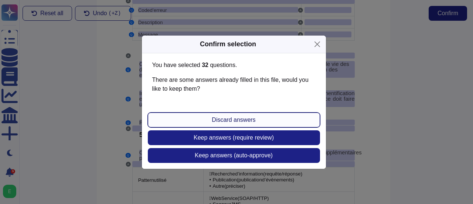
click at [278, 121] on button "Discard answers" at bounding box center [234, 119] width 172 height 15
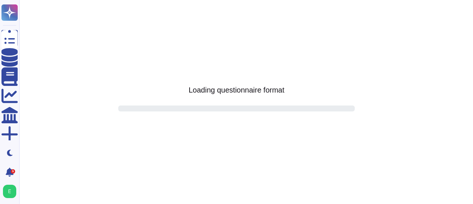
scroll to position [0, 0]
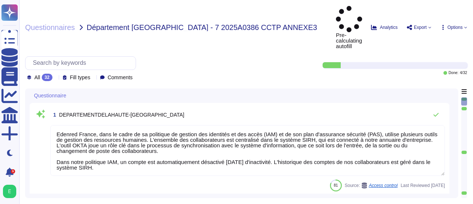
type textarea "Edenred France, dans le cadre de sa politique de gestion des identités et des a…"
type textarea "Tous les documents sensibles et confidentiels doivent être conservés dans des a…"
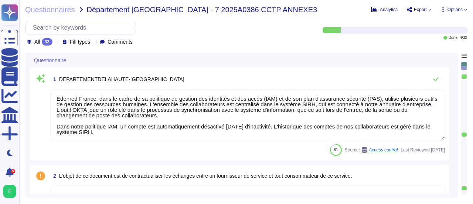
click at [466, 152] on div at bounding box center [463, 161] width 5 height 50
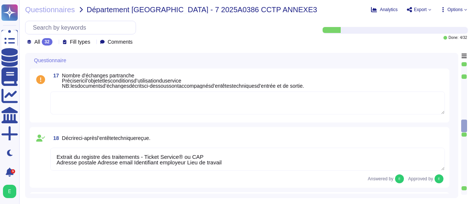
type textarea "Extrait du registre des traitements - Ticket Service® ou CAP Adresse postale Ad…"
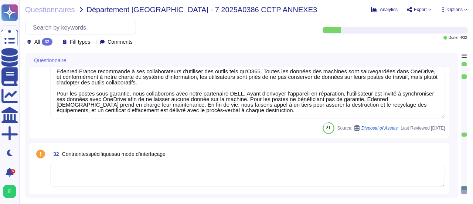
type textarea "Edenred France recommande à ses collaborateurs d'utiliser des outils tels qu'O3…"
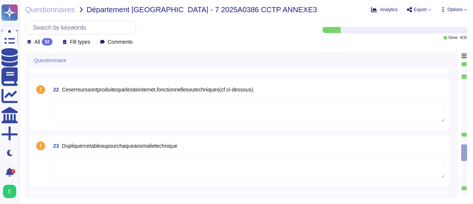
scroll to position [1152, 0]
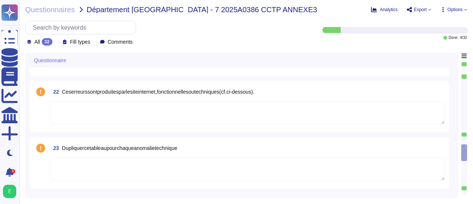
click at [456, 112] on div "Questionnaire 19 Décriredansletableauci-dessouslesdonnéesentrantes. 20 Décrirec…" at bounding box center [241, 125] width 433 height 145
click at [460, 94] on div "Questionnaire 19 Décriredansletableauci-dessouslesdonnéesentrantes. 20 Décrirec…" at bounding box center [246, 125] width 442 height 145
click at [464, 63] on div at bounding box center [463, 64] width 5 height 4
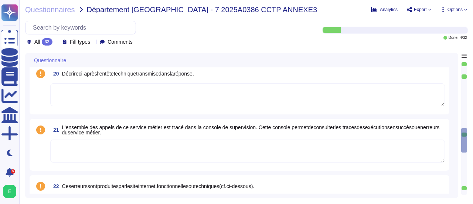
type textarea "Extrait du registre des traitements - Ticket Service® ou CAP Adresse postale Ad…"
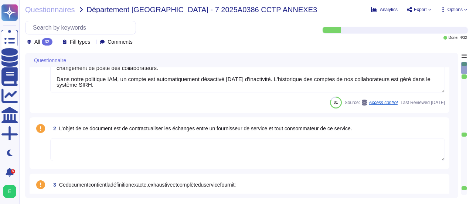
type textarea "Edenred France, dans le cadre de sa politique de gestion des identités et des a…"
type textarea "Tous les documents sensibles et confidentiels doivent être conservés dans des a…"
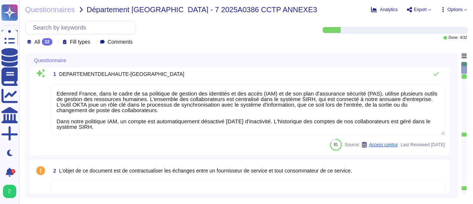
scroll to position [0, 0]
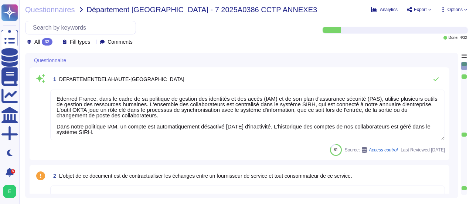
click at [459, 62] on div "Questionnaire 1 DEPARTEMENTDELAHAUTE-SAVOIE Edenred France, dans le cadre de sa…" at bounding box center [246, 125] width 442 height 145
click at [463, 67] on div at bounding box center [464, 66] width 6 height 8
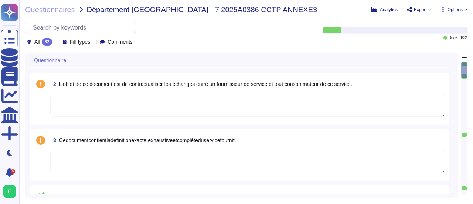
scroll to position [93, 0]
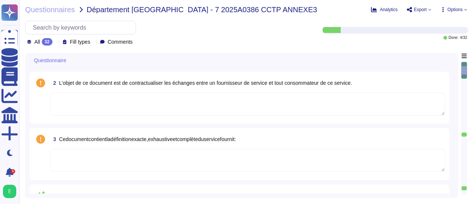
click at [463, 67] on div at bounding box center [464, 70] width 6 height 17
click at [463, 74] on div at bounding box center [464, 70] width 6 height 17
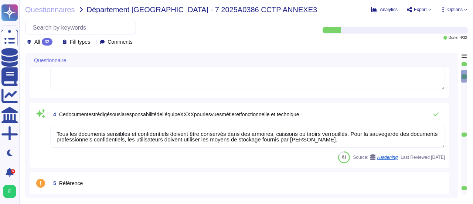
scroll to position [196, 0]
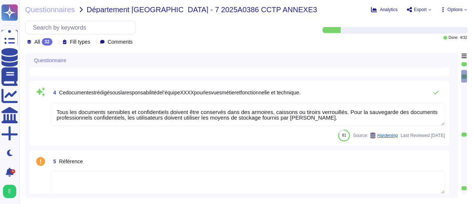
click at [463, 74] on div at bounding box center [464, 76] width 6 height 12
click at [455, 81] on div "Questionnaire 1 DEPARTEMENTDELAHAUTE-SAVOIE Edenred France, dans le cadre de sa…" at bounding box center [241, 125] width 433 height 145
click at [458, 76] on div "Questionnaire 1 DEPARTEMENTDELAHAUTE-SAVOIE Edenred France, dans le cadre de sa…" at bounding box center [246, 125] width 442 height 145
click at [464, 79] on div at bounding box center [464, 76] width 6 height 12
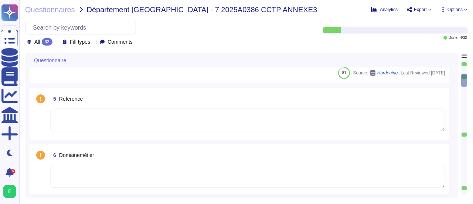
scroll to position [261, 0]
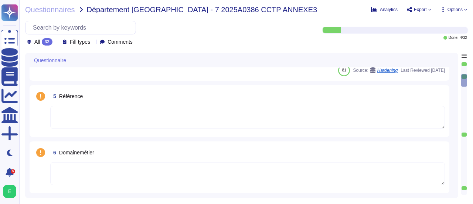
click at [464, 82] on div at bounding box center [464, 80] width 6 height 12
click at [463, 86] on div at bounding box center [464, 80] width 6 height 12
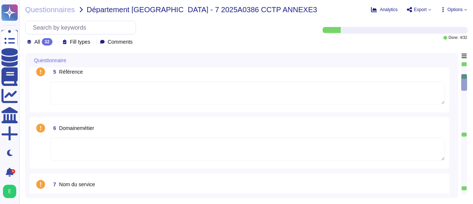
scroll to position [313, 0]
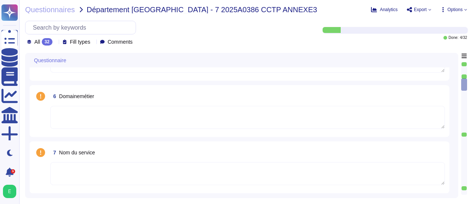
click at [464, 89] on div at bounding box center [464, 84] width 6 height 12
click at [464, 91] on div at bounding box center [464, 88] width 6 height 12
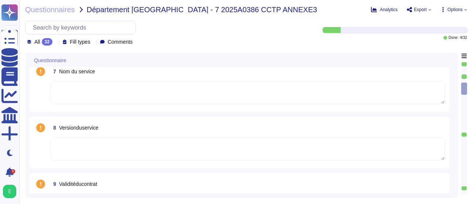
scroll to position [416, 0]
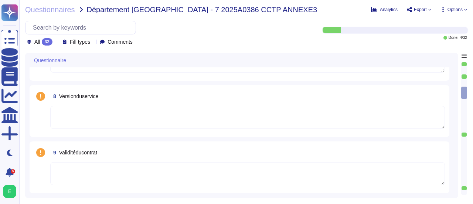
click at [464, 91] on div at bounding box center [464, 92] width 6 height 12
click at [463, 99] on div at bounding box center [463, 106] width 5 height 54
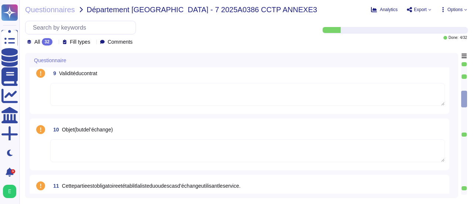
scroll to position [520, 0]
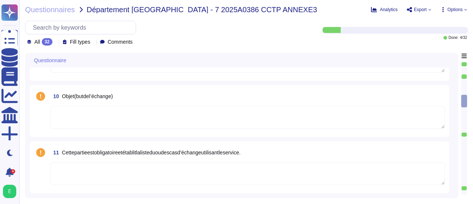
click at [463, 107] on div at bounding box center [463, 106] width 5 height 54
click at [463, 113] on div at bounding box center [464, 109] width 6 height 12
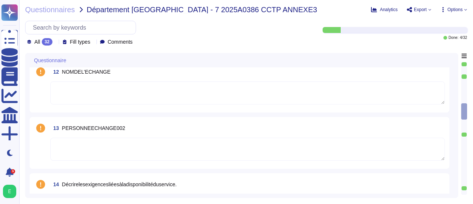
scroll to position [675, 0]
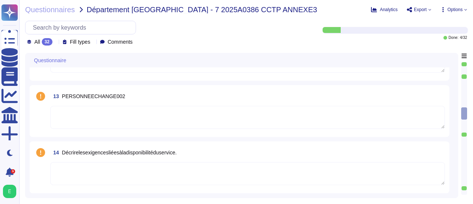
type textarea "Extrait du registre des traitements - Ticket Service® ou CAP Adresse postale Ad…"
click at [464, 121] on div at bounding box center [463, 106] width 5 height 54
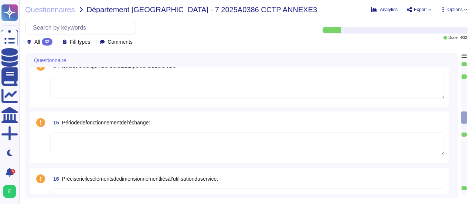
scroll to position [778, 0]
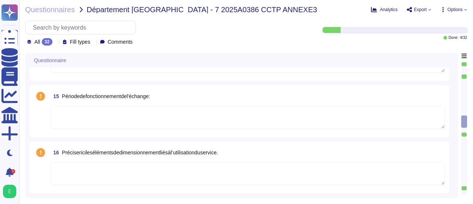
click at [464, 126] on div at bounding box center [464, 121] width 6 height 12
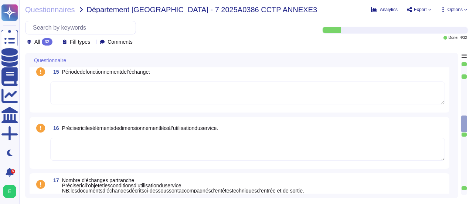
scroll to position [830, 0]
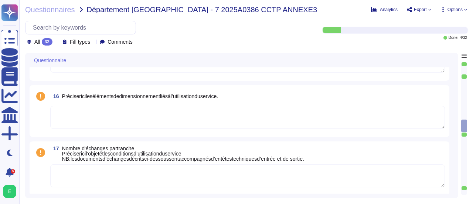
click at [464, 134] on div at bounding box center [463, 134] width 5 height 4
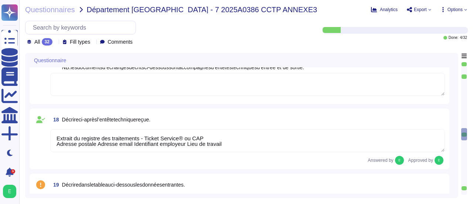
scroll to position [936, 0]
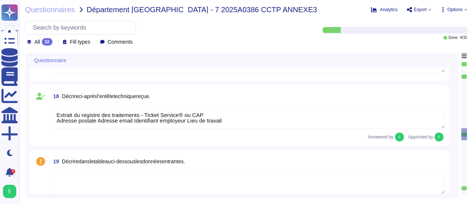
click at [464, 140] on div at bounding box center [463, 161] width 5 height 50
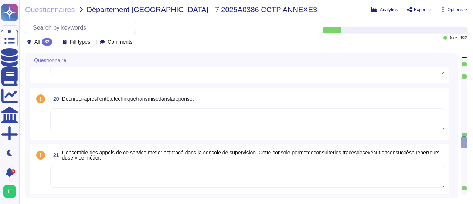
scroll to position [1048, 0]
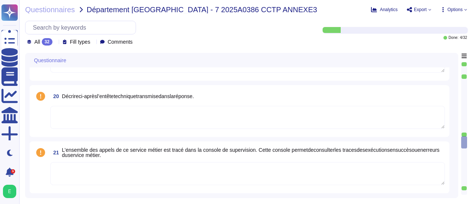
click at [464, 144] on div at bounding box center [464, 142] width 6 height 12
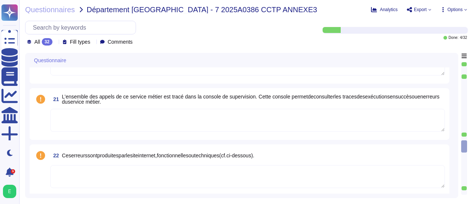
scroll to position [1100, 0]
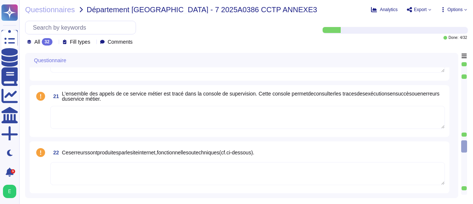
click at [463, 154] on div at bounding box center [463, 161] width 5 height 50
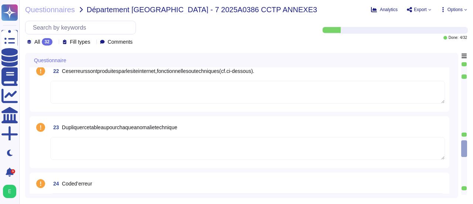
scroll to position [1203, 0]
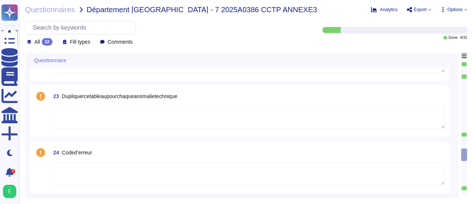
click at [463, 160] on div at bounding box center [464, 154] width 6 height 12
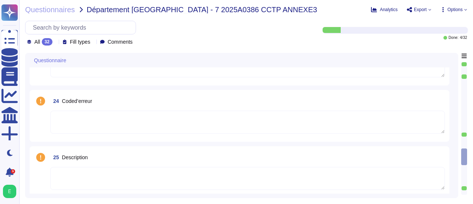
scroll to position [1255, 0]
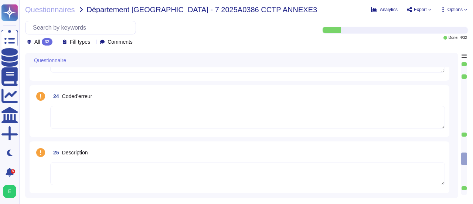
click at [463, 164] on div at bounding box center [464, 158] width 6 height 12
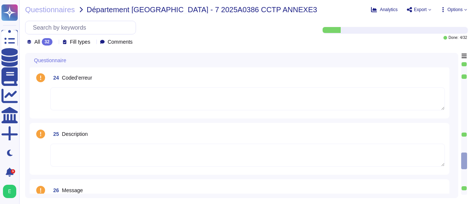
scroll to position [1307, 0]
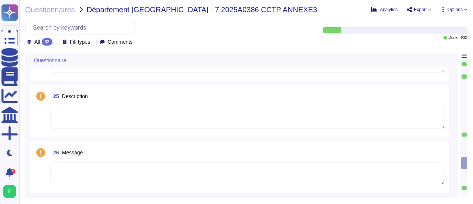
click at [463, 171] on div at bounding box center [463, 161] width 5 height 50
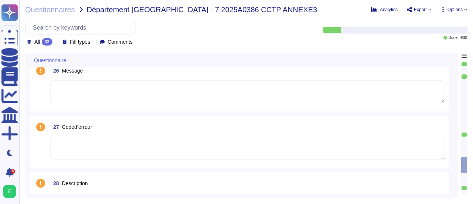
scroll to position [1410, 0]
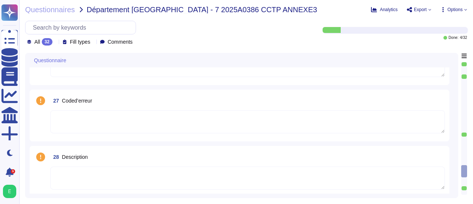
type textarea "Edenred France recommande à ses collaborateurs d'utiliser des outils tels qu'O3…"
click at [463, 171] on div at bounding box center [464, 171] width 6 height 12
click at [463, 177] on div at bounding box center [463, 161] width 5 height 50
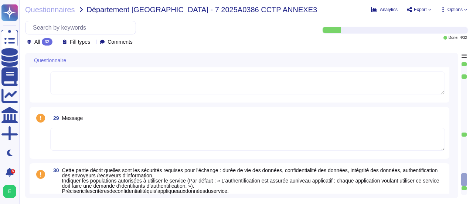
scroll to position [1514, 0]
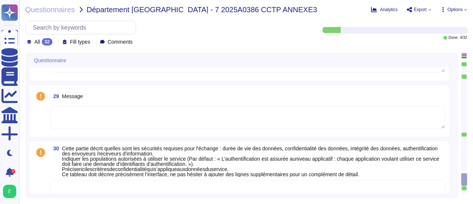
click at [465, 184] on div at bounding box center [464, 179] width 6 height 12
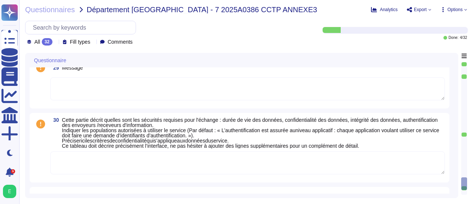
scroll to position [1565, 0]
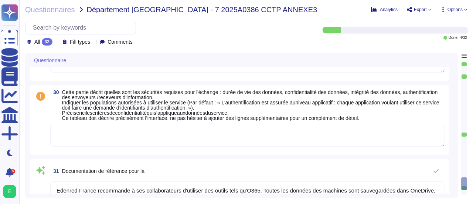
click at [464, 189] on div at bounding box center [464, 183] width 6 height 12
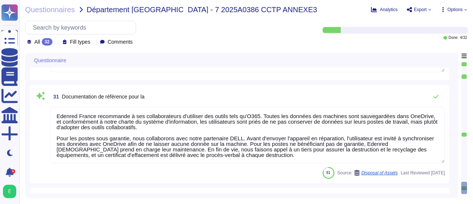
scroll to position [1635, 0]
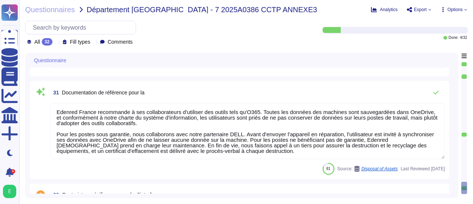
click at [464, 191] on div at bounding box center [464, 187] width 6 height 12
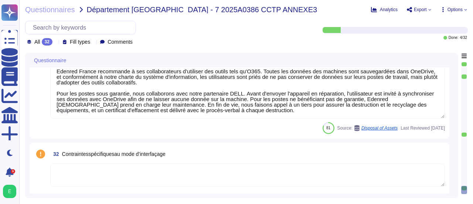
click at [464, 184] on div at bounding box center [463, 161] width 5 height 50
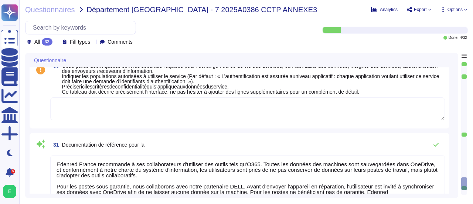
scroll to position [1565, 0]
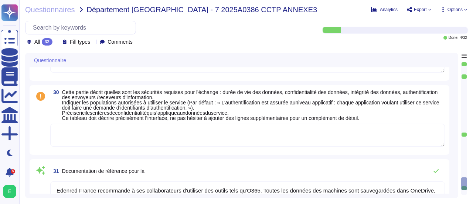
click at [227, 116] on span "Cette partie décrit quelles sont les sécurités requises pour l'échange : durée …" at bounding box center [250, 105] width 377 height 32
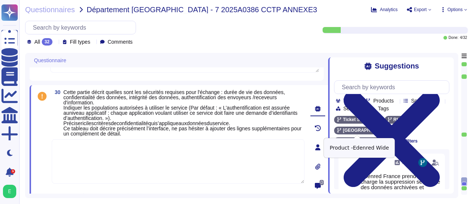
click at [375, 139] on icon at bounding box center [376, 141] width 4 height 4
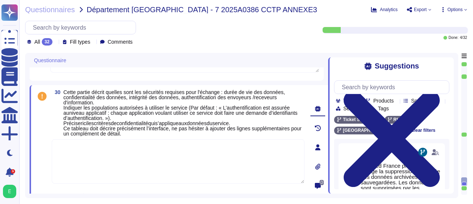
click at [135, 126] on span "Cette partie décrit quelles sont les sécurités requises pour l'échange : durée …" at bounding box center [183, 112] width 238 height 47
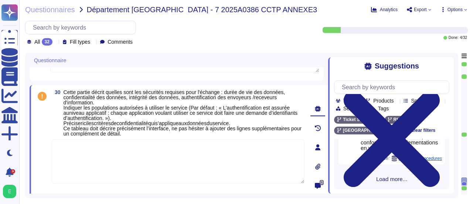
scroll to position [712, 0]
click at [397, 179] on span "Load more..." at bounding box center [391, 179] width 115 height 6
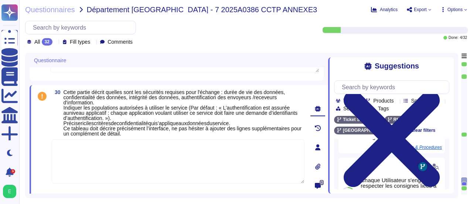
click at [442, 103] on div at bounding box center [442, 101] width 0 height 6
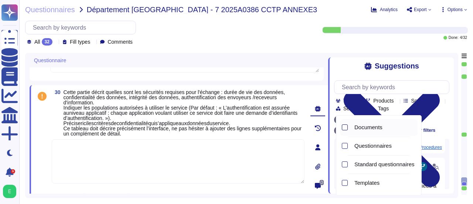
click at [342, 126] on div at bounding box center [345, 127] width 6 height 6
click at [345, 164] on div at bounding box center [345, 164] width 6 height 6
click at [345, 183] on div at bounding box center [345, 183] width 6 height 6
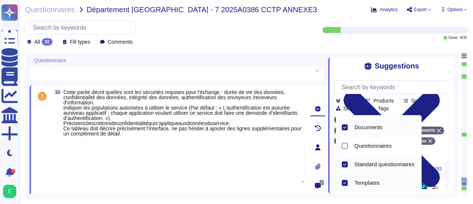
scroll to position [712, 0]
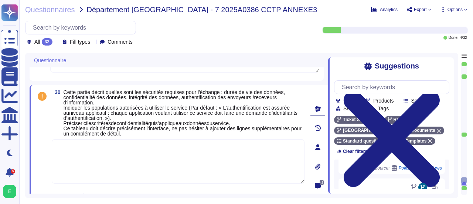
click at [450, 135] on div "Suggestions Team Products Source type Section Tags Ticket Service RH [GEOGRAPHI…" at bounding box center [391, 125] width 126 height 136
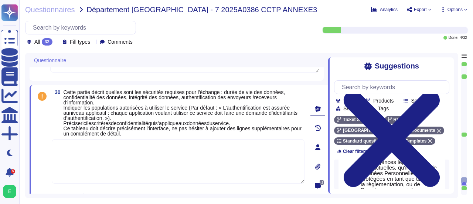
scroll to position [1463, 0]
